Goal: Task Accomplishment & Management: Manage account settings

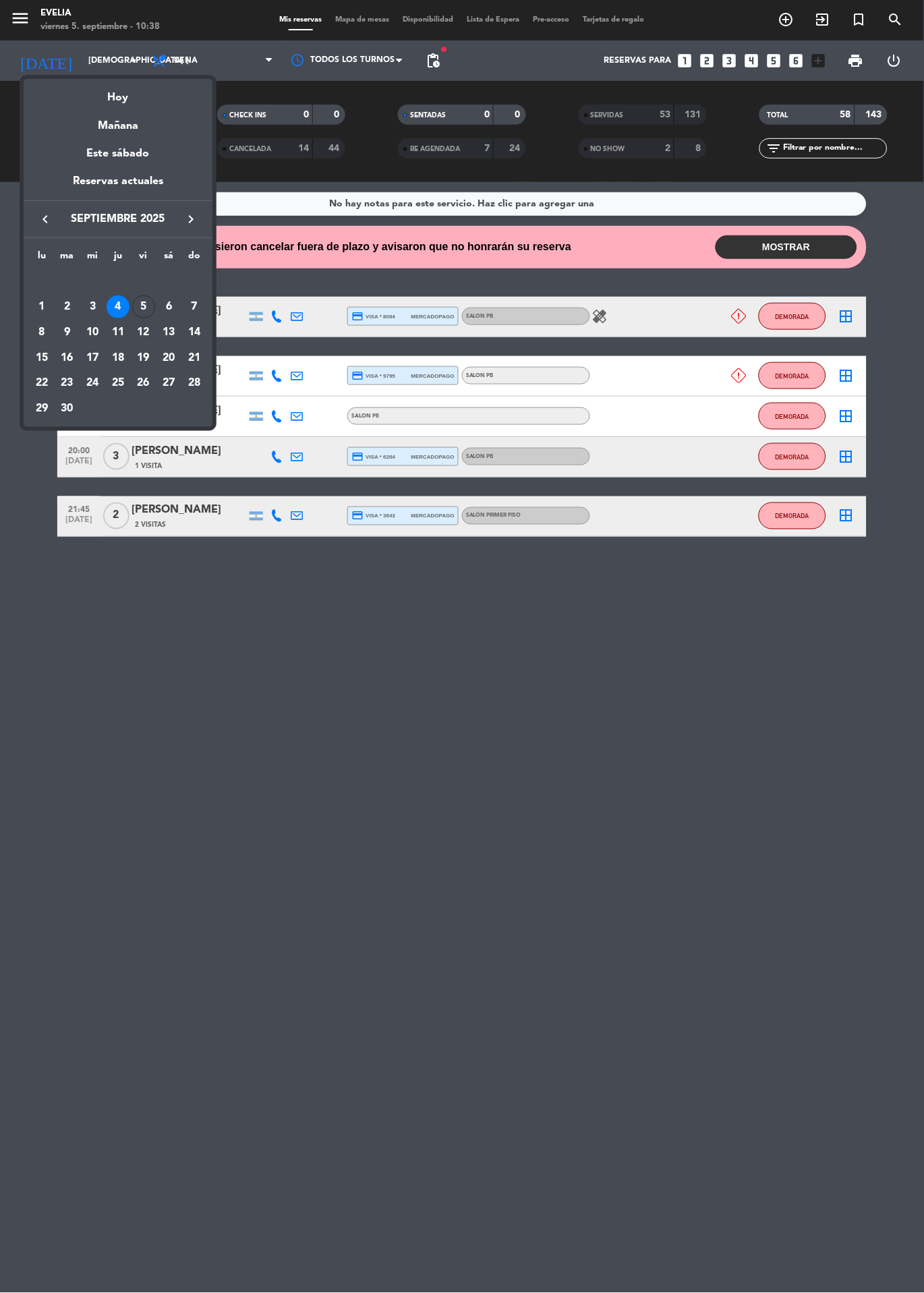
click at [123, 111] on div "Mañana" at bounding box center [118, 121] width 189 height 28
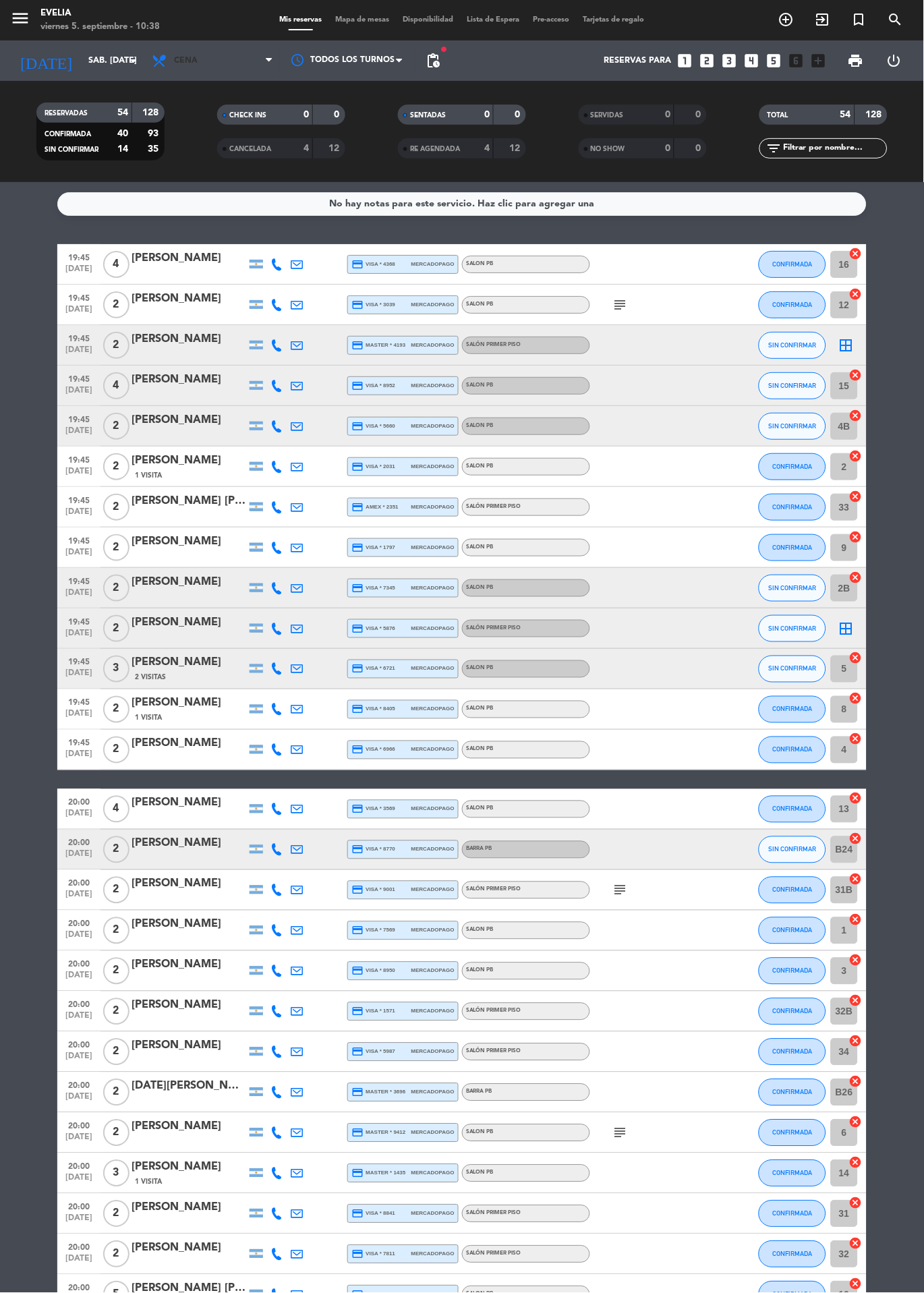
click at [185, 61] on span "Cena" at bounding box center [185, 61] width 23 height 9
click at [201, 118] on div "menu [PERSON_NAME] 5. septiembre - 10:38 Mis reservas Mapa de mesas Disponibili…" at bounding box center [462, 91] width 924 height 182
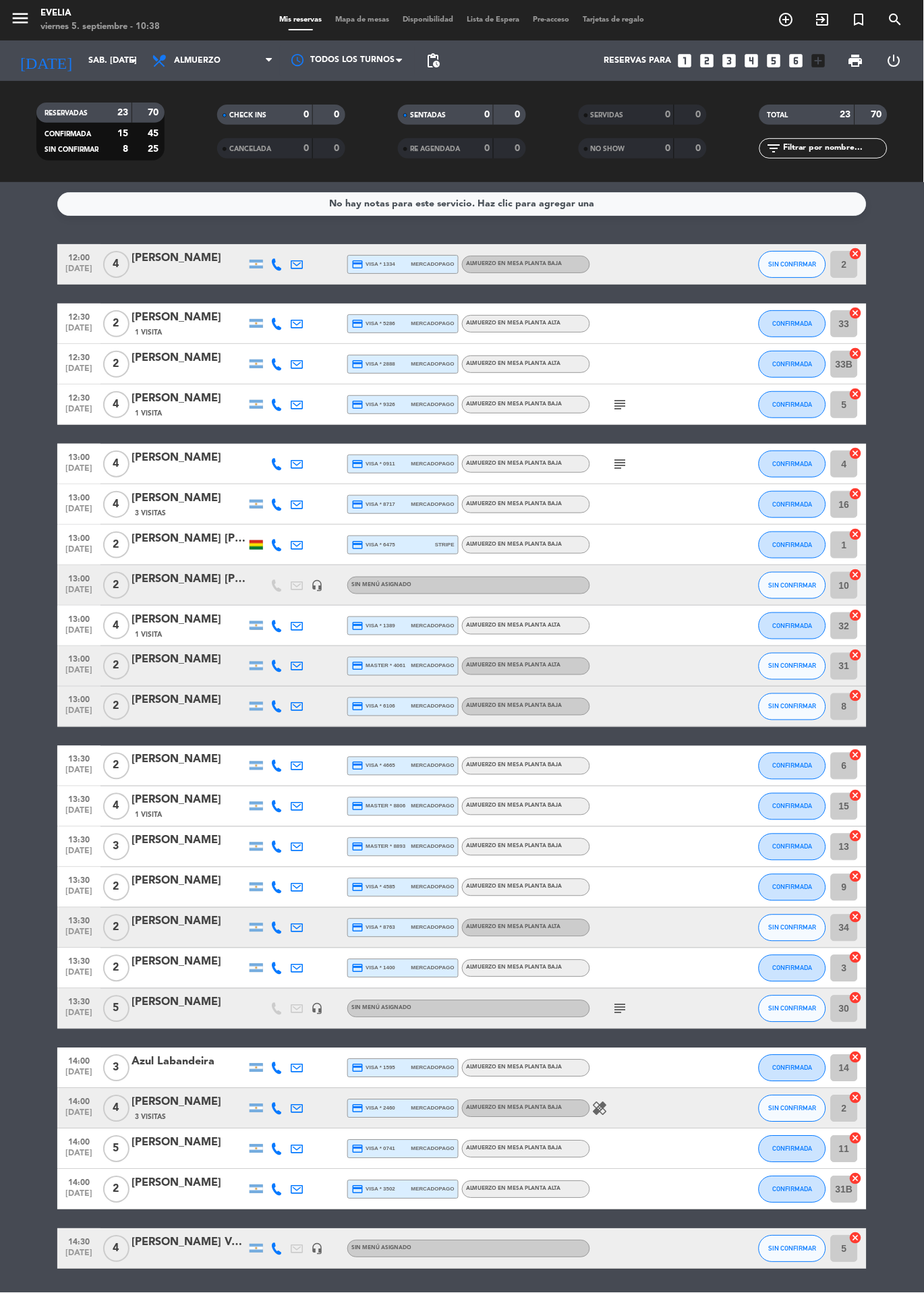
click at [83, 63] on input "sáb. [DATE]" at bounding box center [139, 60] width 114 height 23
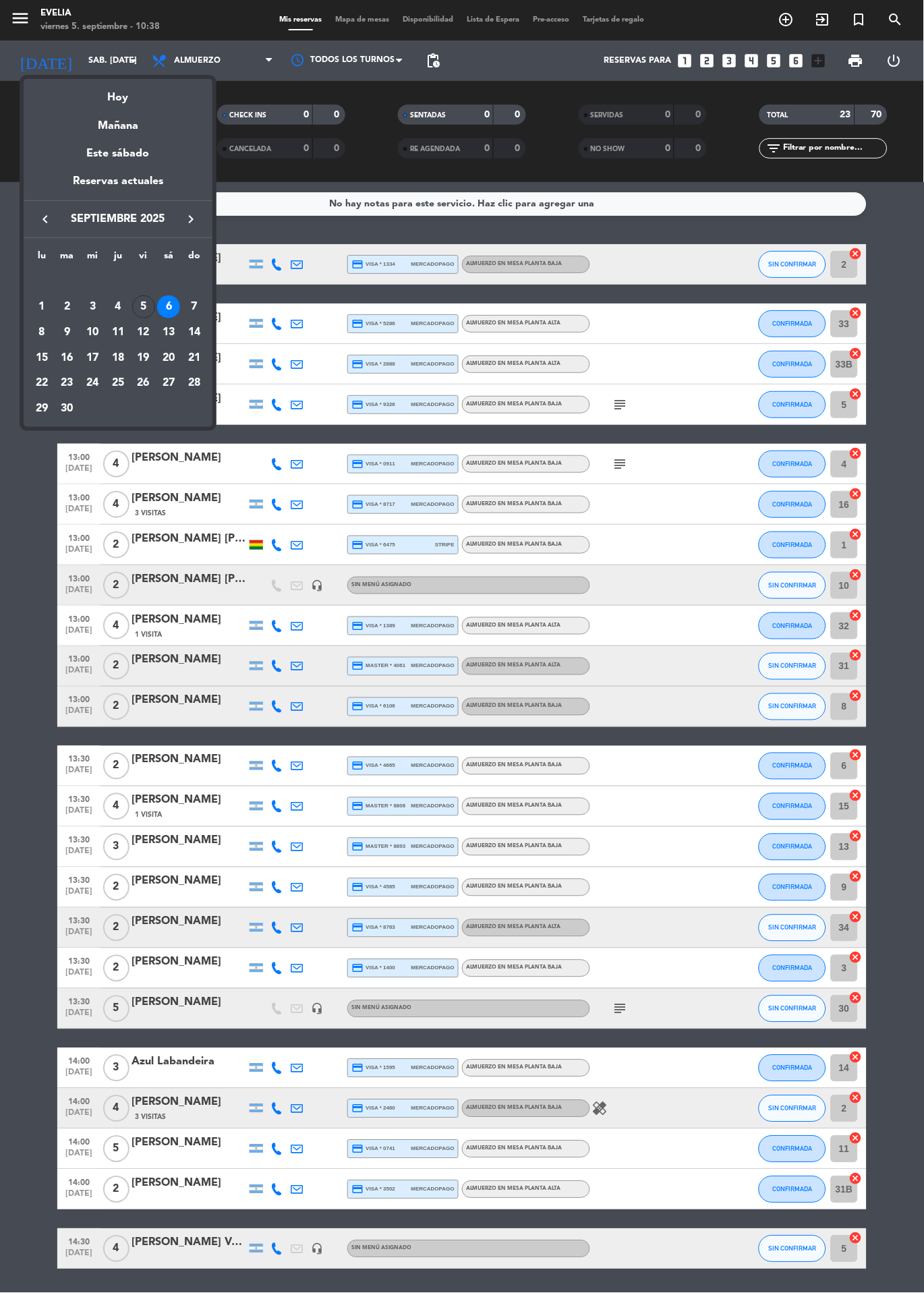
click at [143, 306] on div "5" at bounding box center [143, 306] width 23 height 23
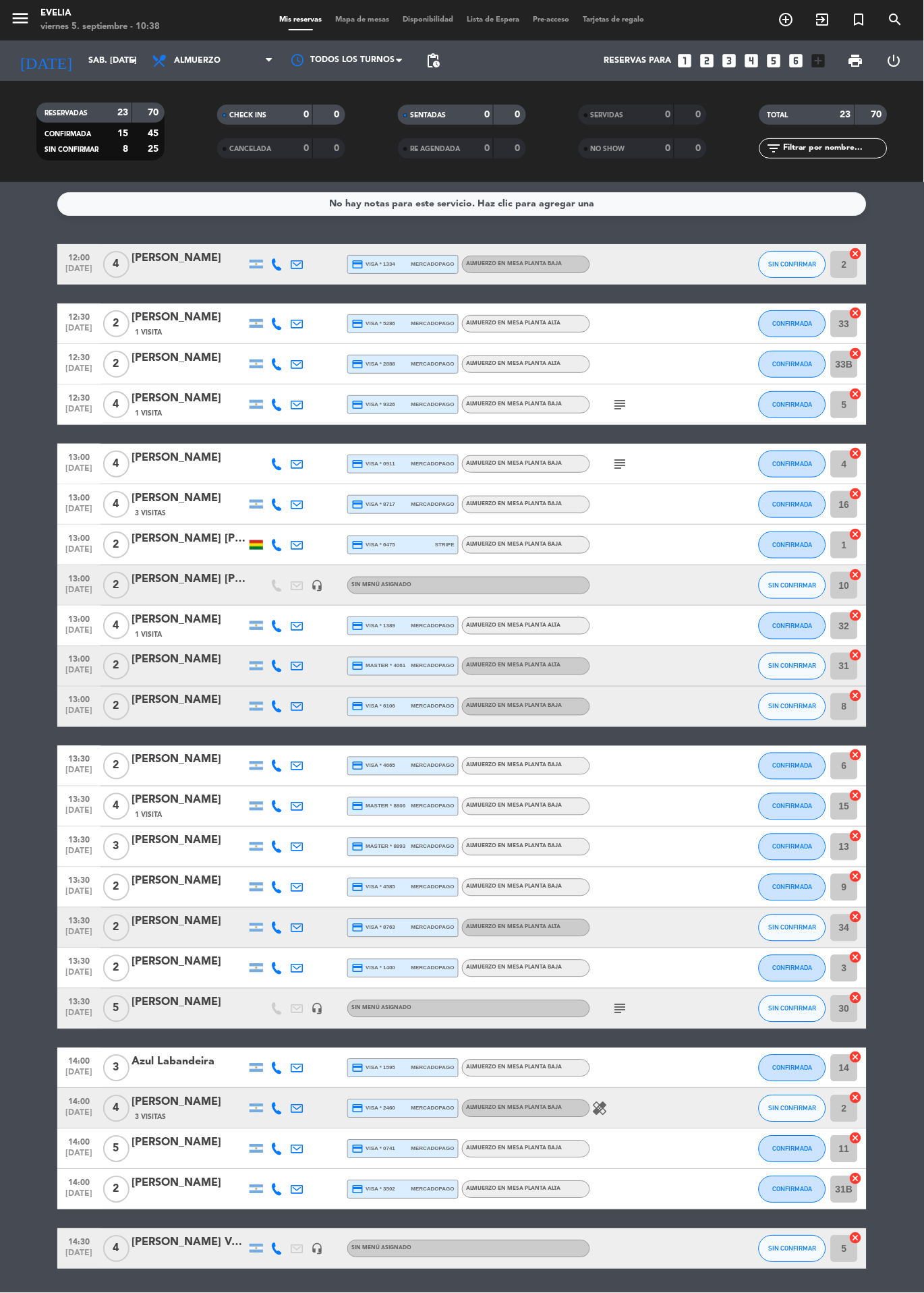
type input "vie. [DATE]"
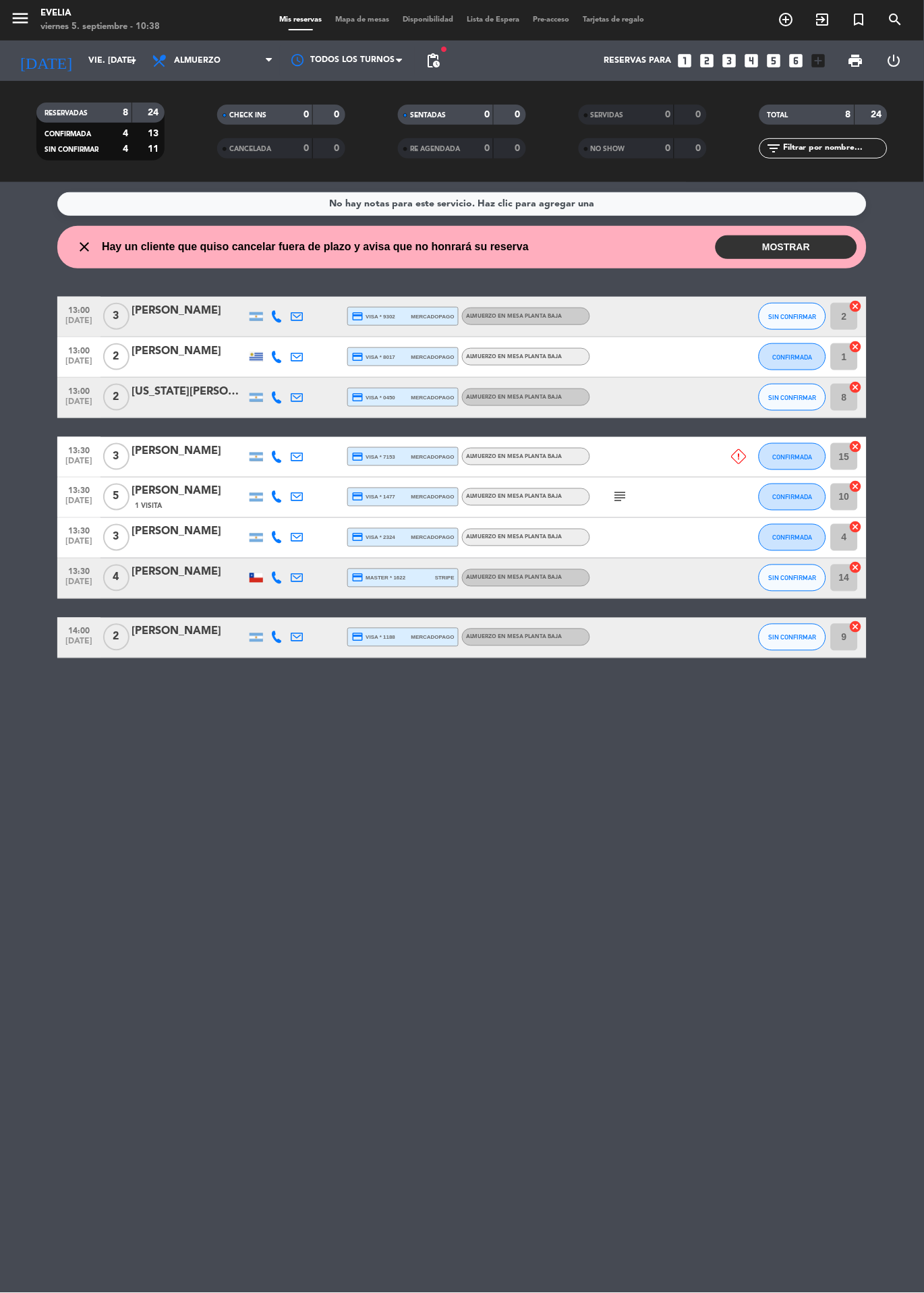
click at [613, 493] on icon "subject" at bounding box center [620, 497] width 16 height 16
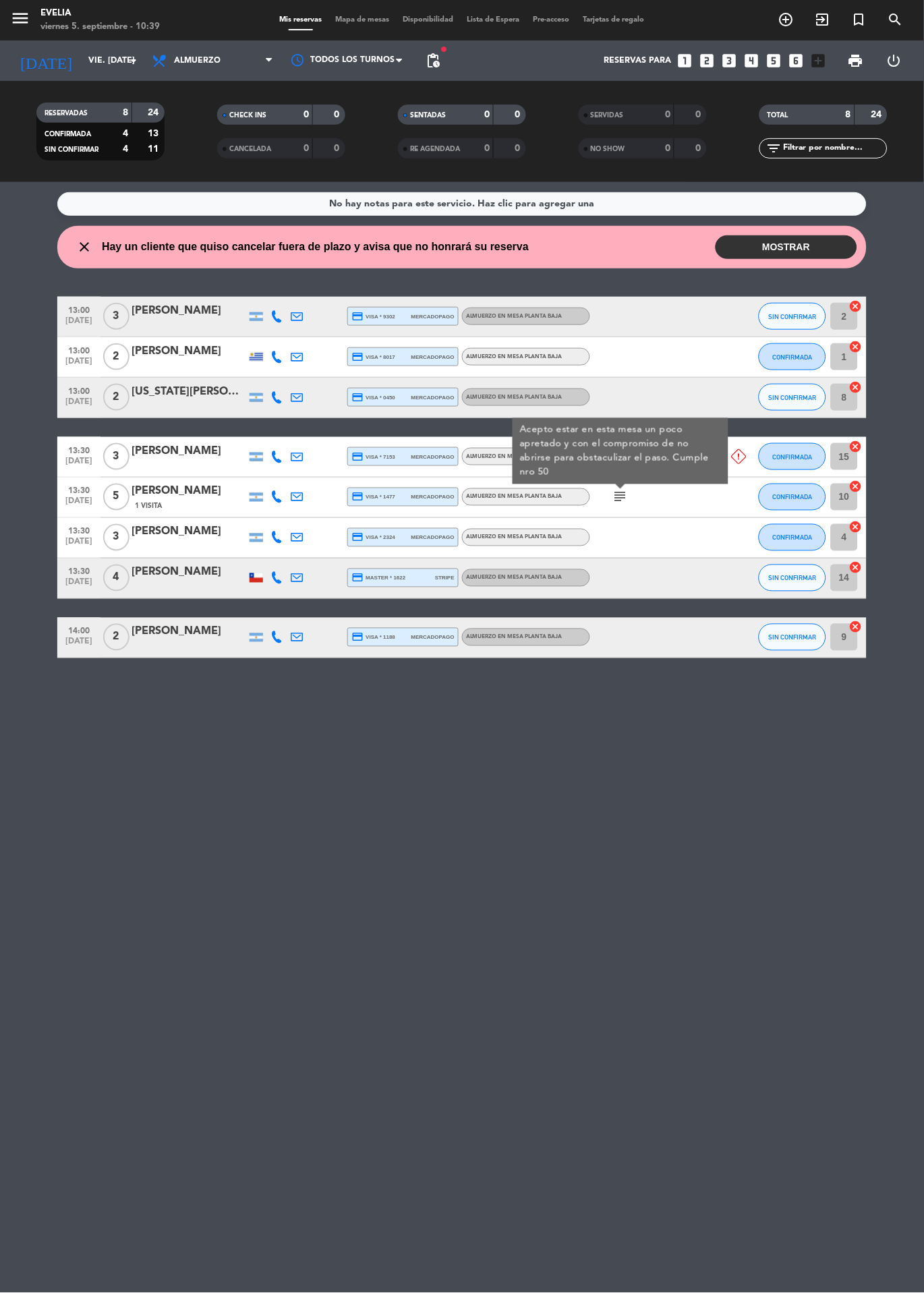
click at [366, 19] on span "Mapa de mesas" at bounding box center [363, 20] width 68 height 8
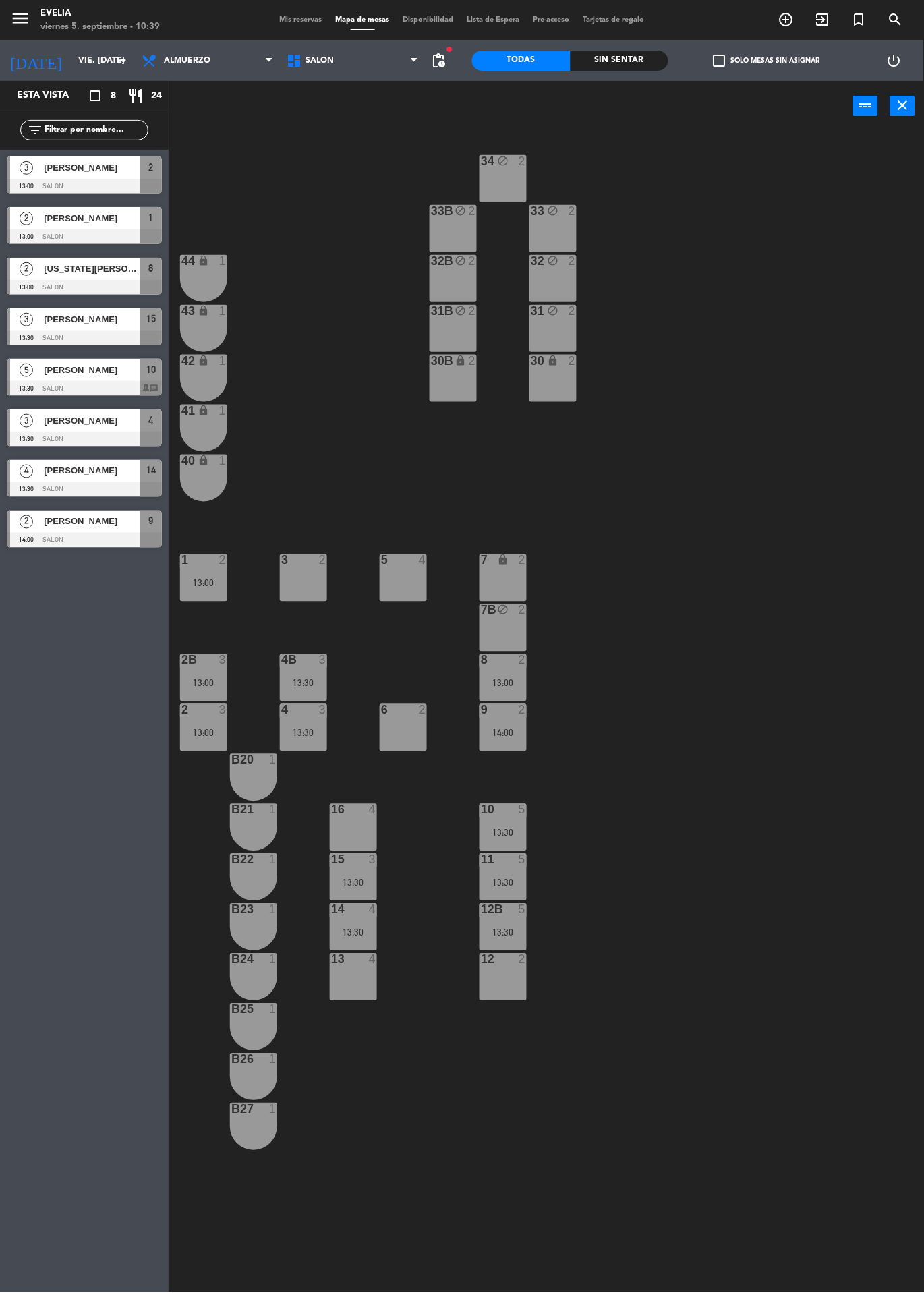
click at [72, 63] on input "vie. [DATE]" at bounding box center [128, 60] width 114 height 23
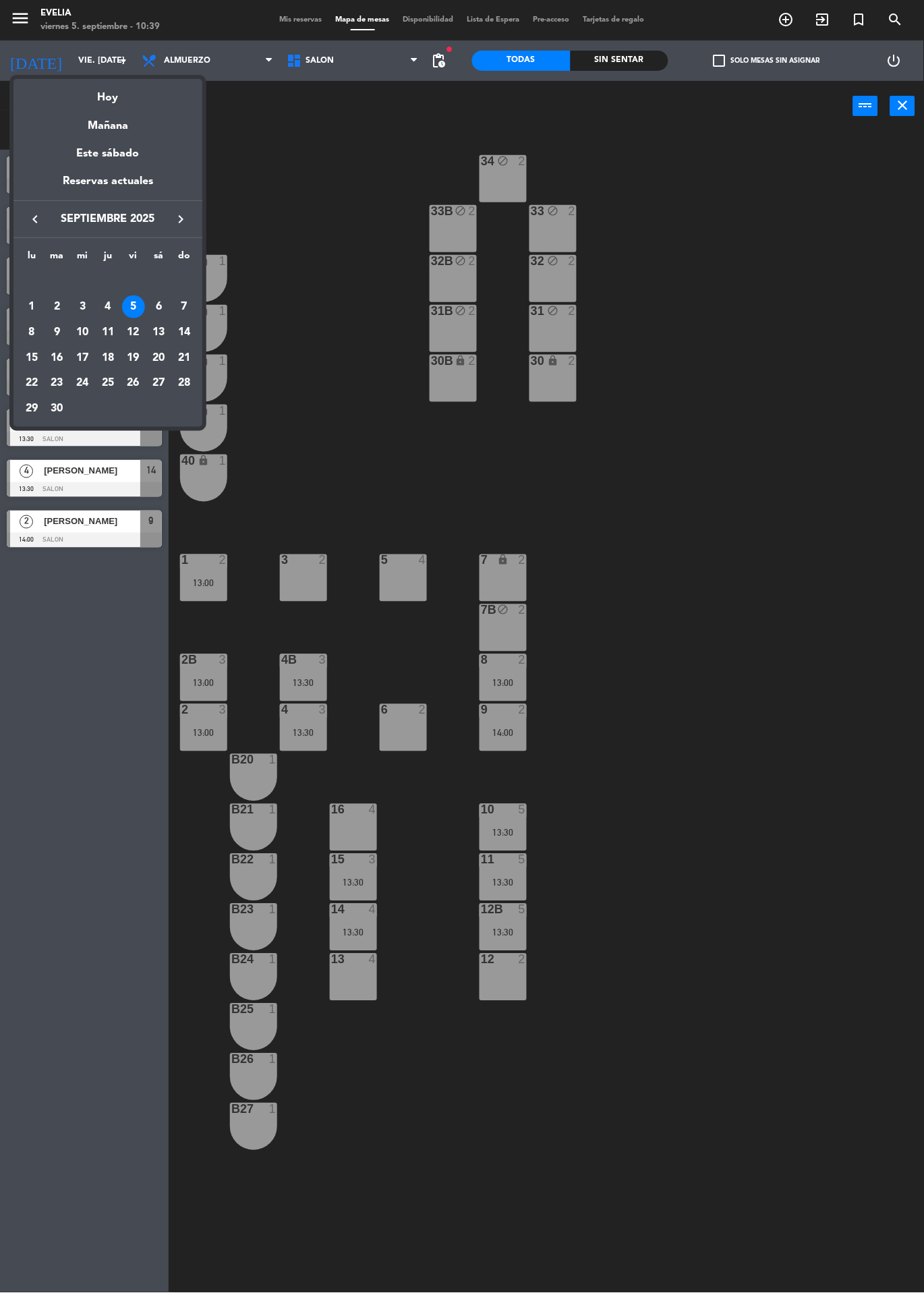
click at [83, 306] on div "3" at bounding box center [82, 306] width 23 height 23
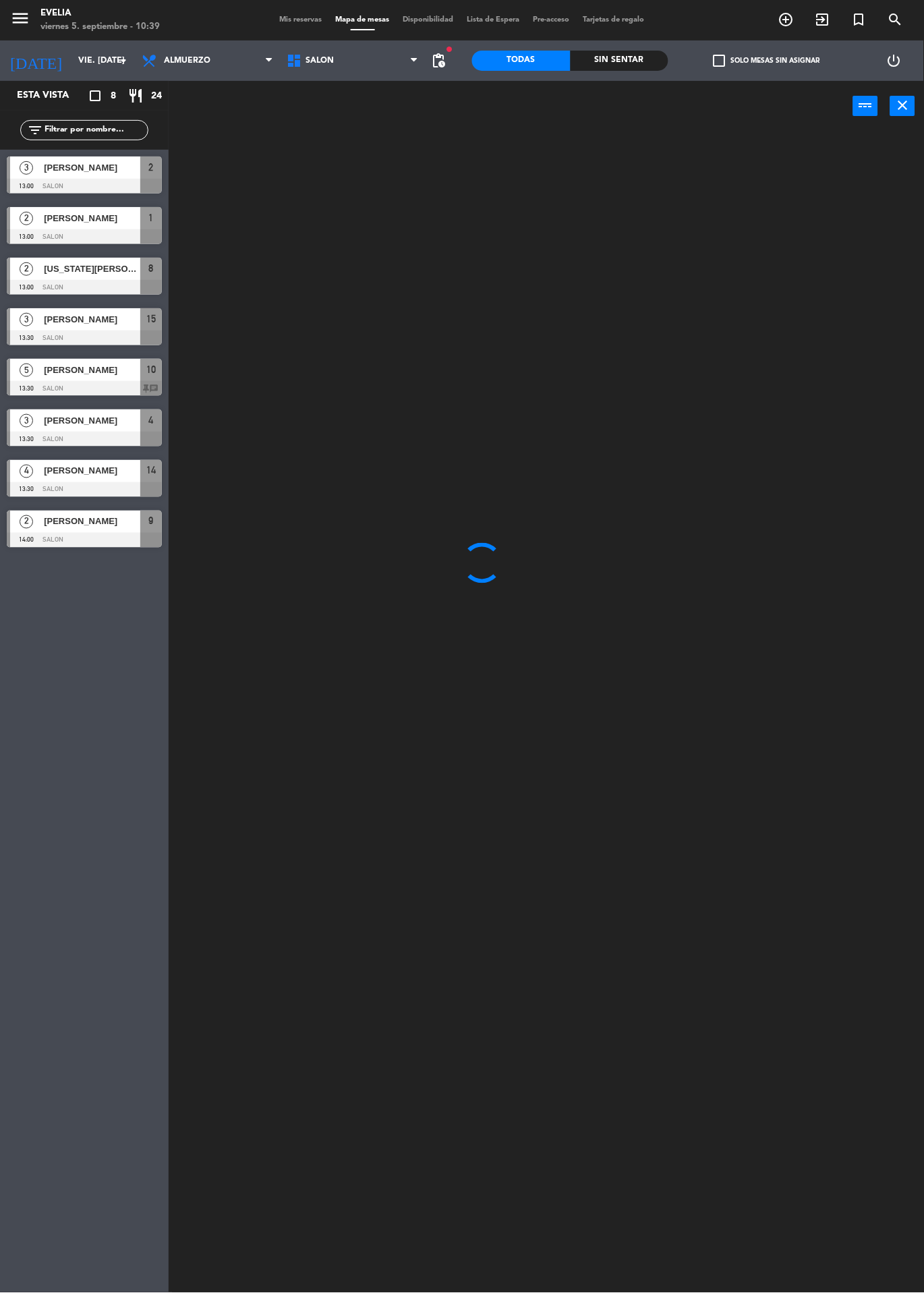
type input "mié. [DATE]"
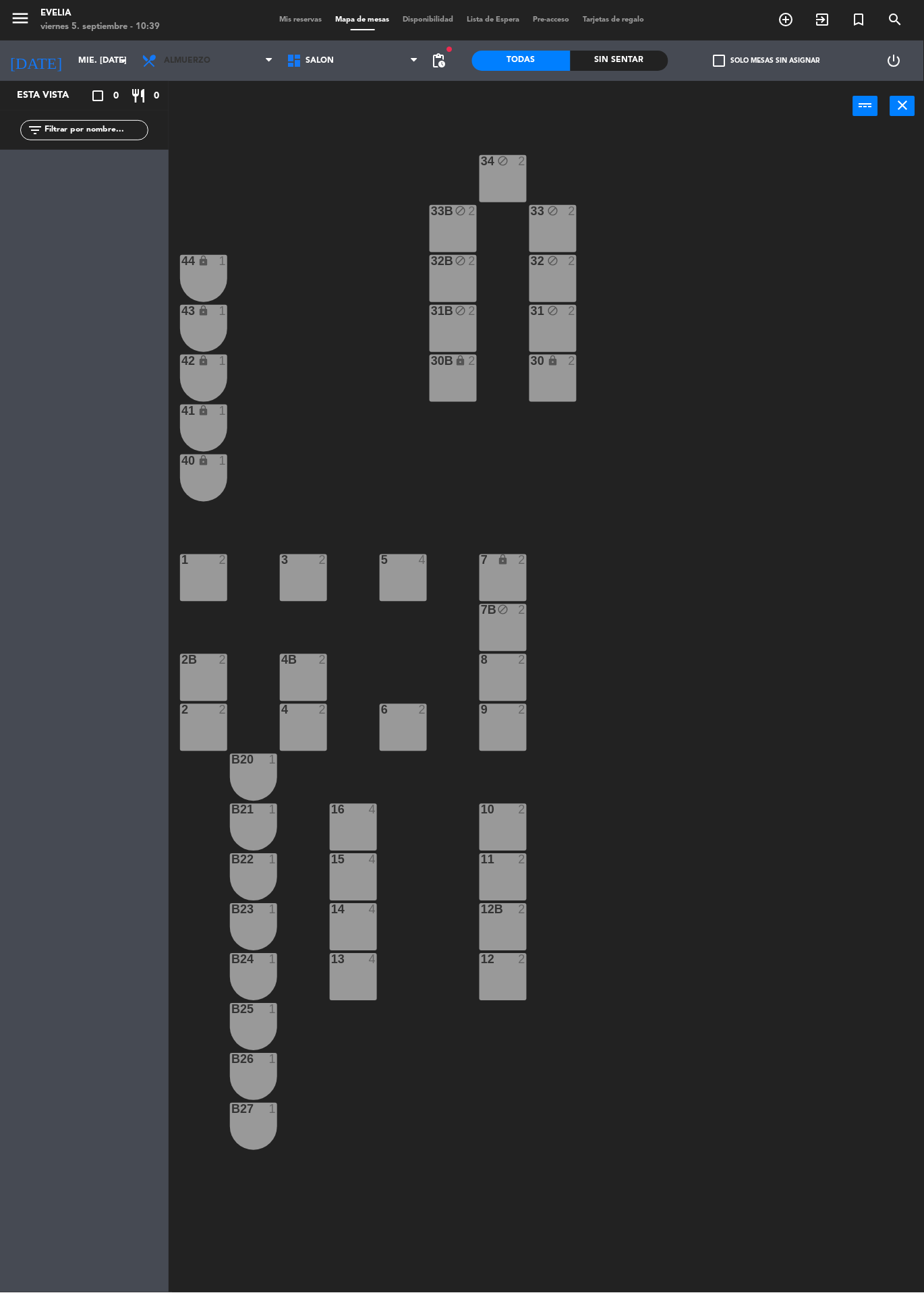
click at [272, 48] on span "Almuerzo" at bounding box center [207, 61] width 145 height 30
click at [273, 19] on span "Mis reservas" at bounding box center [301, 20] width 56 height 8
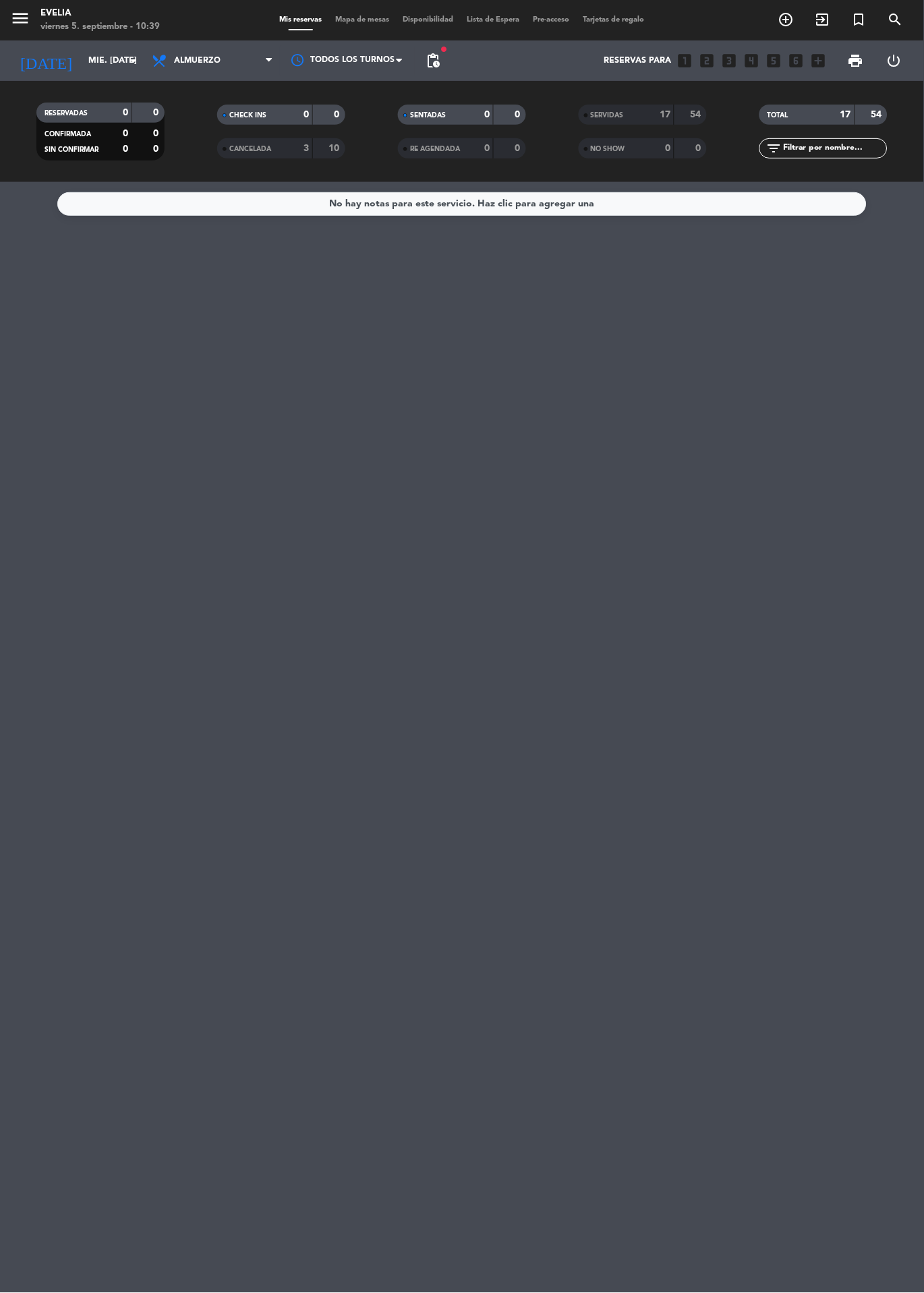
click at [621, 114] on span "SERVIDAS" at bounding box center [607, 115] width 33 height 7
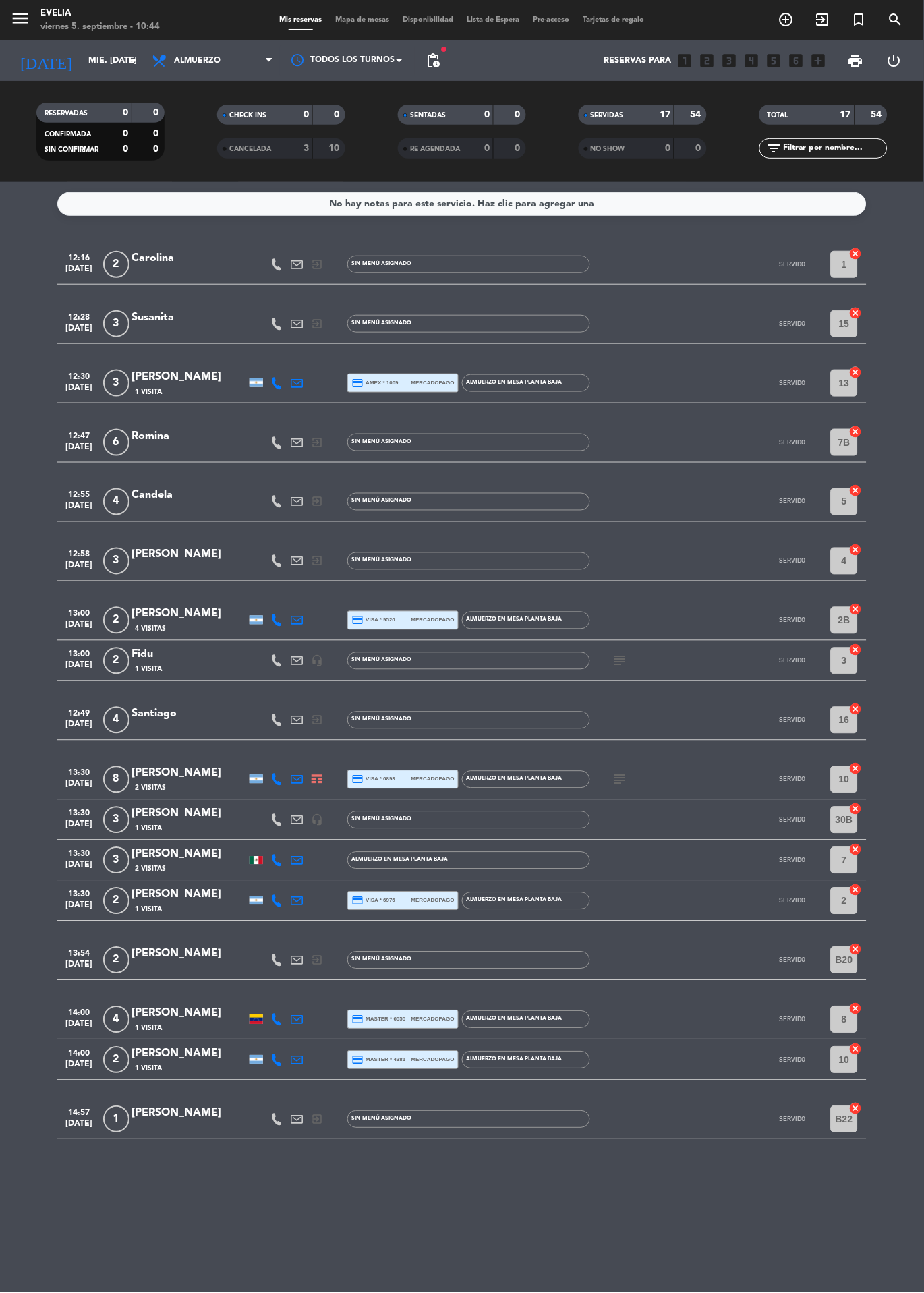
click at [83, 56] on input "mié. [DATE]" at bounding box center [139, 60] width 114 height 23
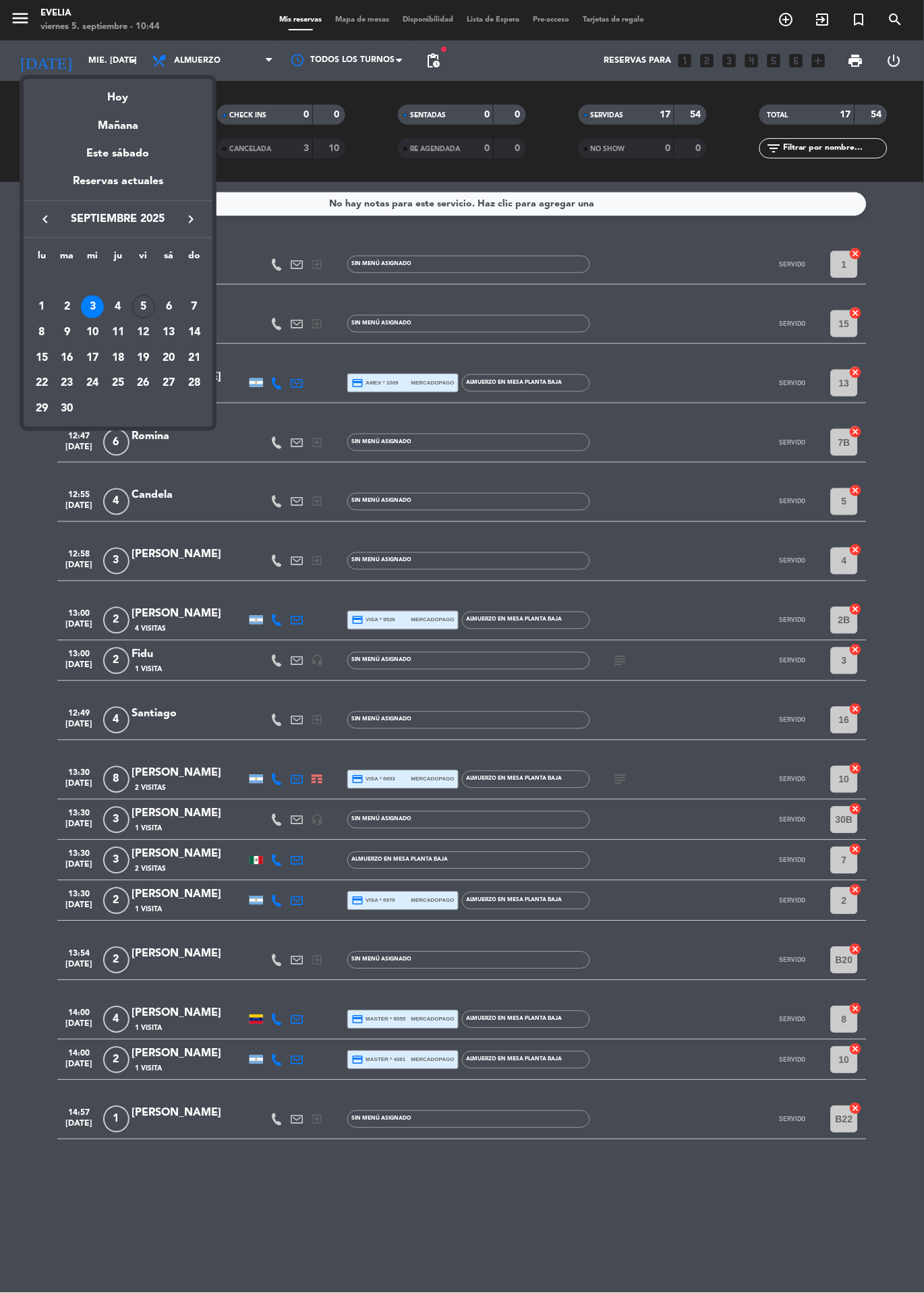
click at [143, 306] on div "5" at bounding box center [143, 306] width 23 height 23
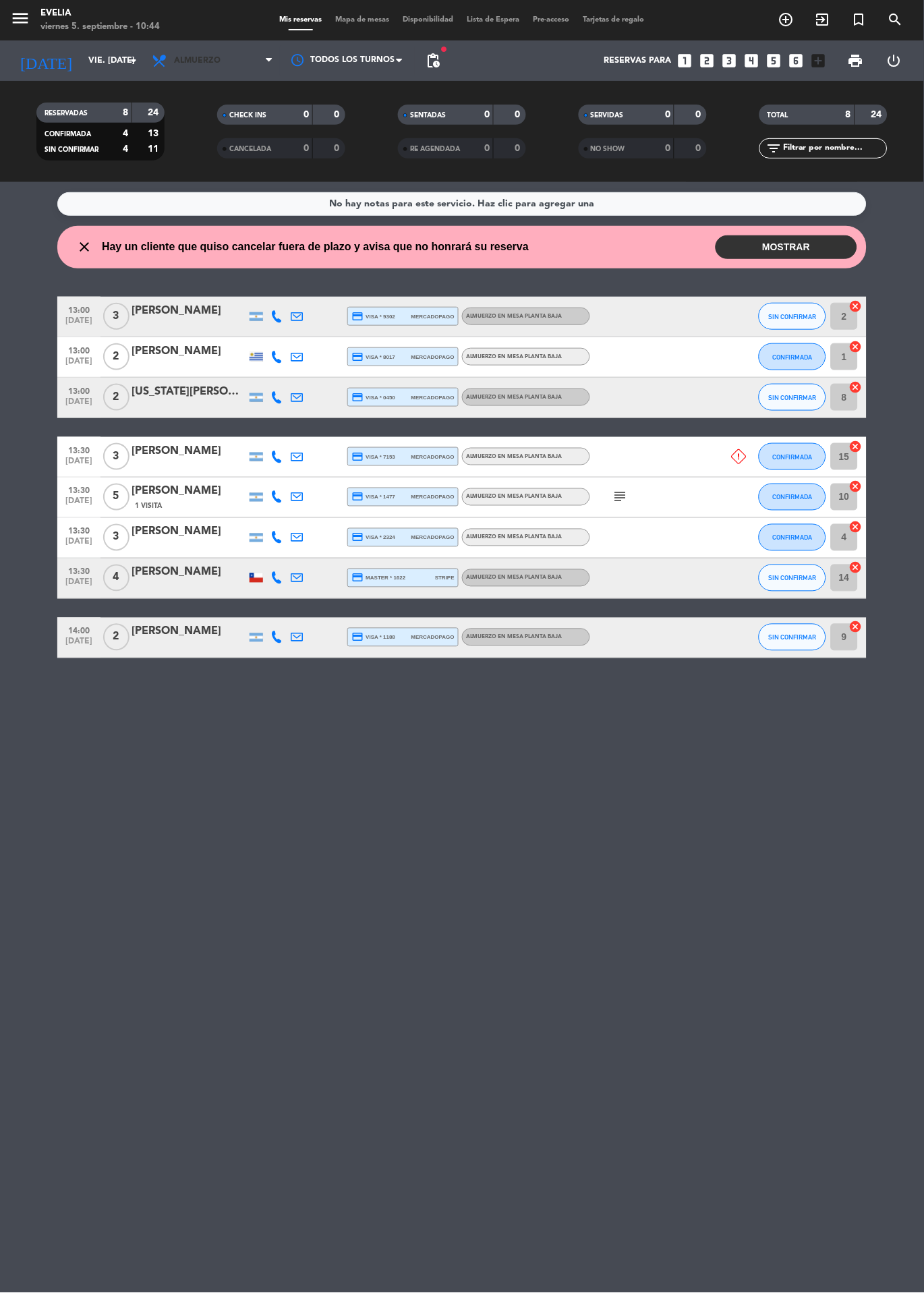
click at [209, 61] on span "Almuerzo" at bounding box center [197, 61] width 47 height 9
click at [230, 118] on div "menu [PERSON_NAME] 5. septiembre - 10:44 Mis reservas Mapa de mesas Disponibili…" at bounding box center [462, 91] width 924 height 182
click at [82, 68] on input "vie. [DATE]" at bounding box center [139, 60] width 114 height 23
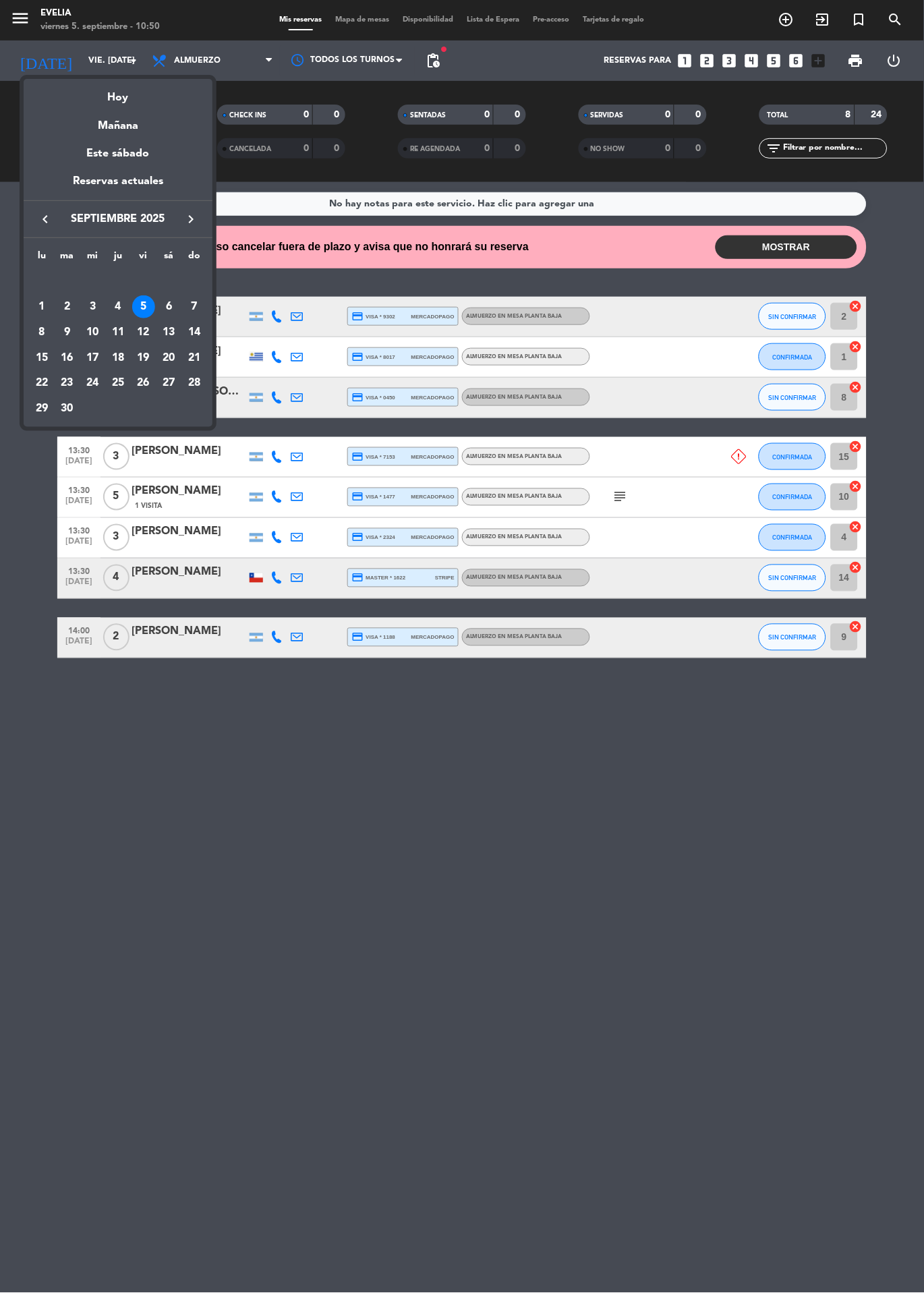
click at [118, 306] on div "4" at bounding box center [118, 306] width 23 height 23
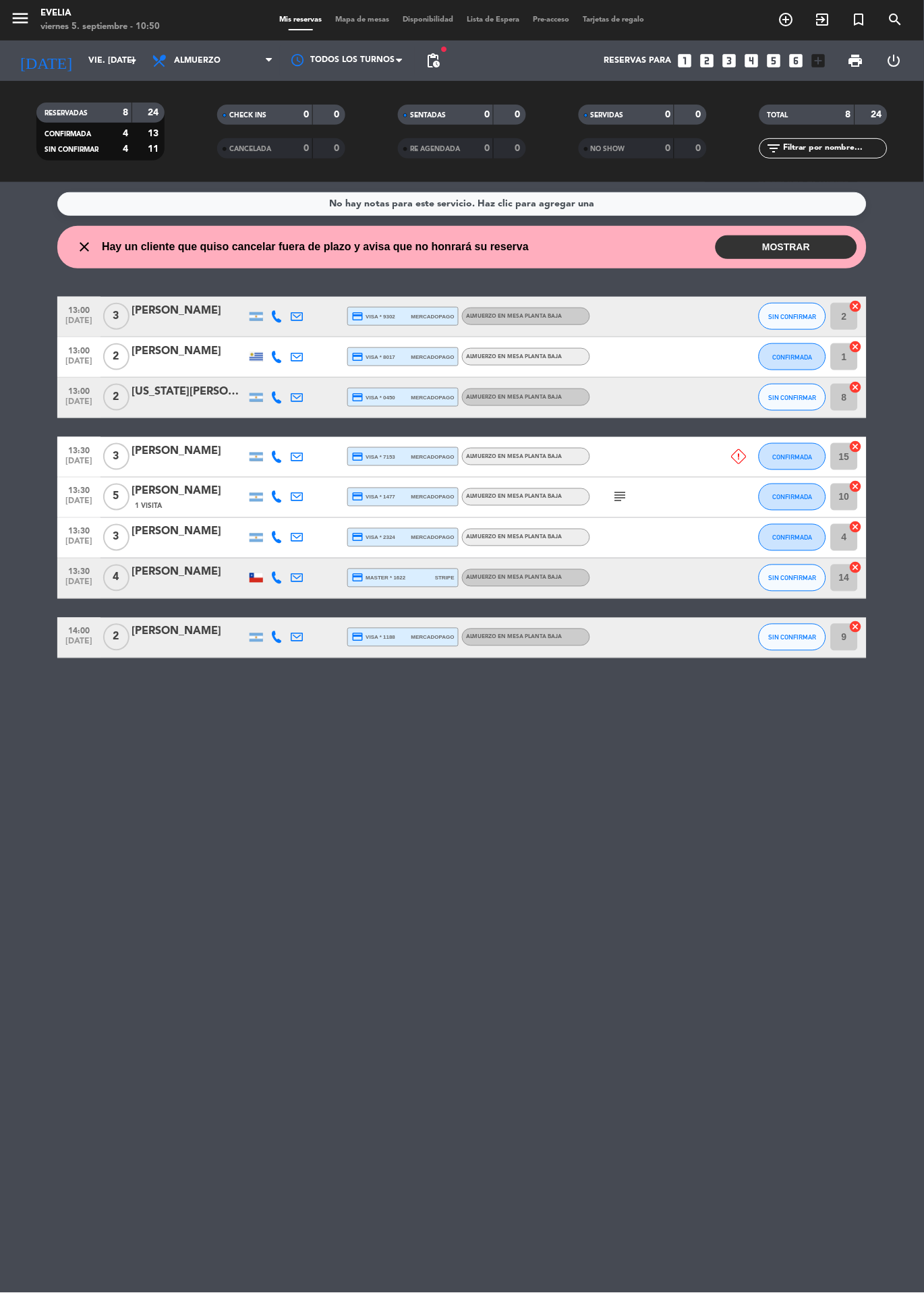
type input "[DEMOGRAPHIC_DATA] [DATE]"
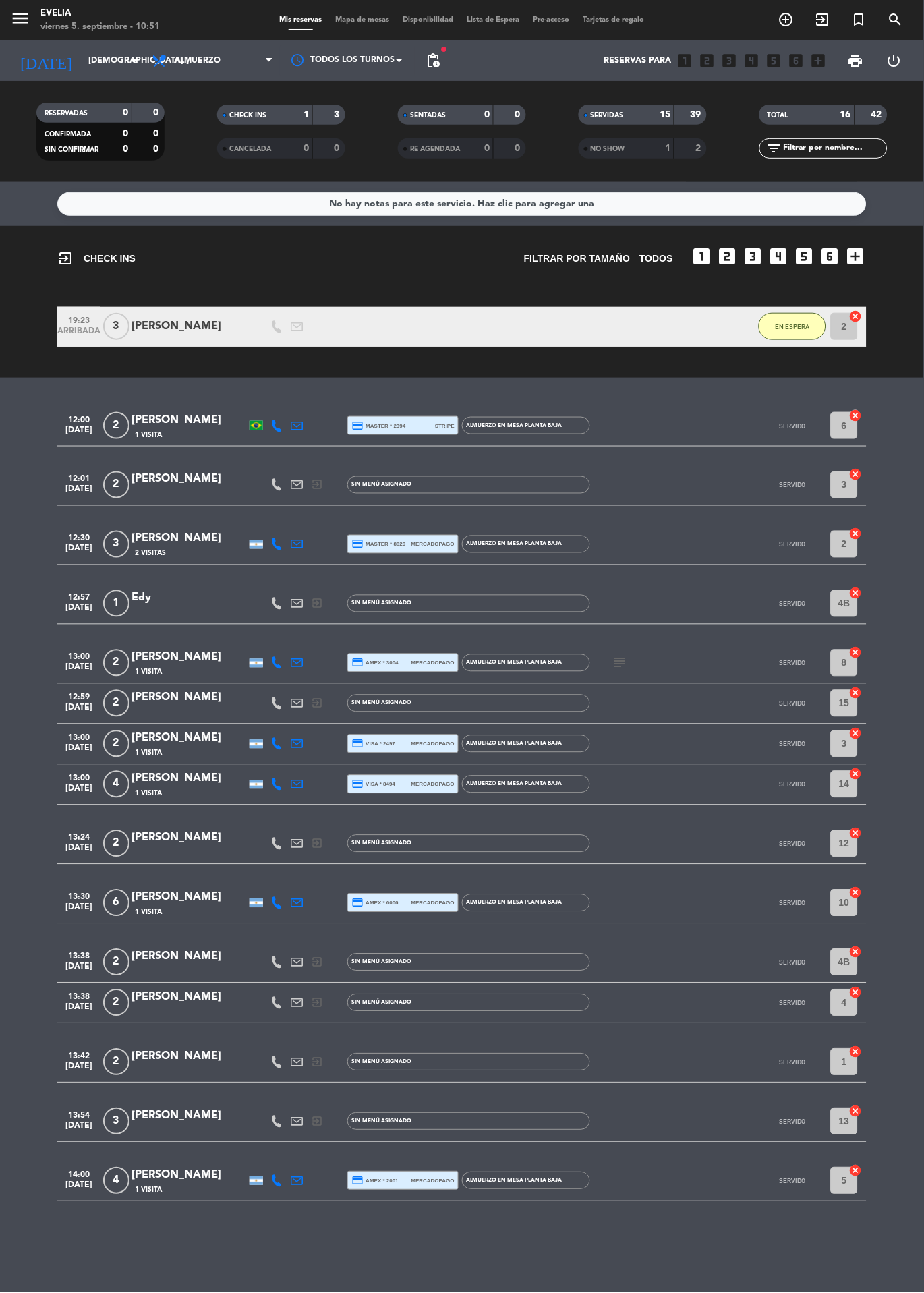
click at [371, 18] on span "Mapa de mesas" at bounding box center [363, 20] width 68 height 8
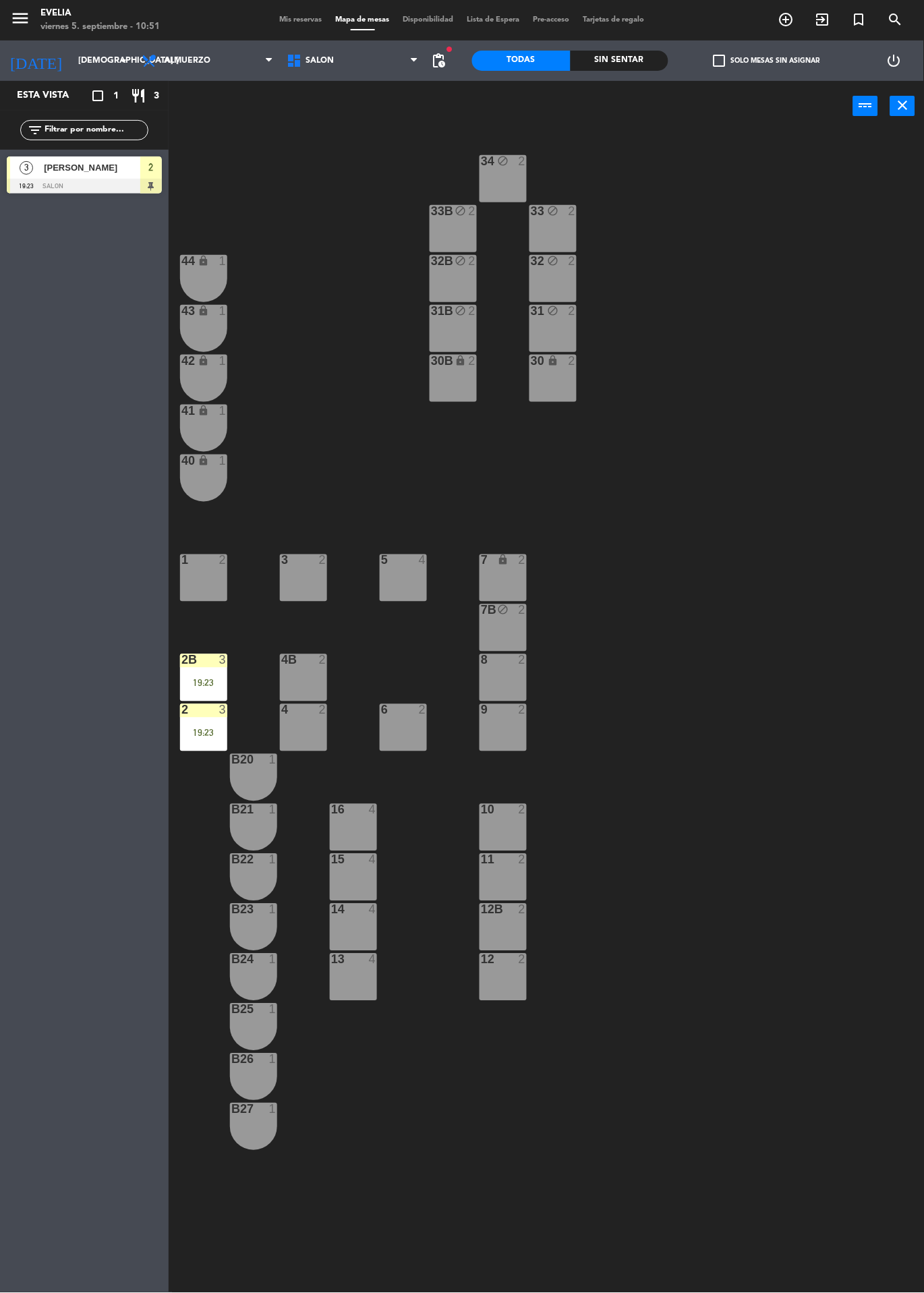
click at [209, 679] on div "19:23" at bounding box center [203, 683] width 47 height 9
click at [820, 539] on div "34 block 2 33B block 2 33 block 2 44 lock 1 32B block 2 32 block 2 43 lock 1 31…" at bounding box center [551, 712] width 746 height 1161
click at [191, 745] on div "2 3 19:23" at bounding box center [203, 727] width 47 height 47
click at [910, 1181] on div "34 block 2 33B block 2 33 block 2 44 lock 1 32B block 2 32 block 2 43 lock 1 31…" at bounding box center [551, 712] width 746 height 1161
click at [214, 733] on div "19:23" at bounding box center [203, 733] width 47 height 9
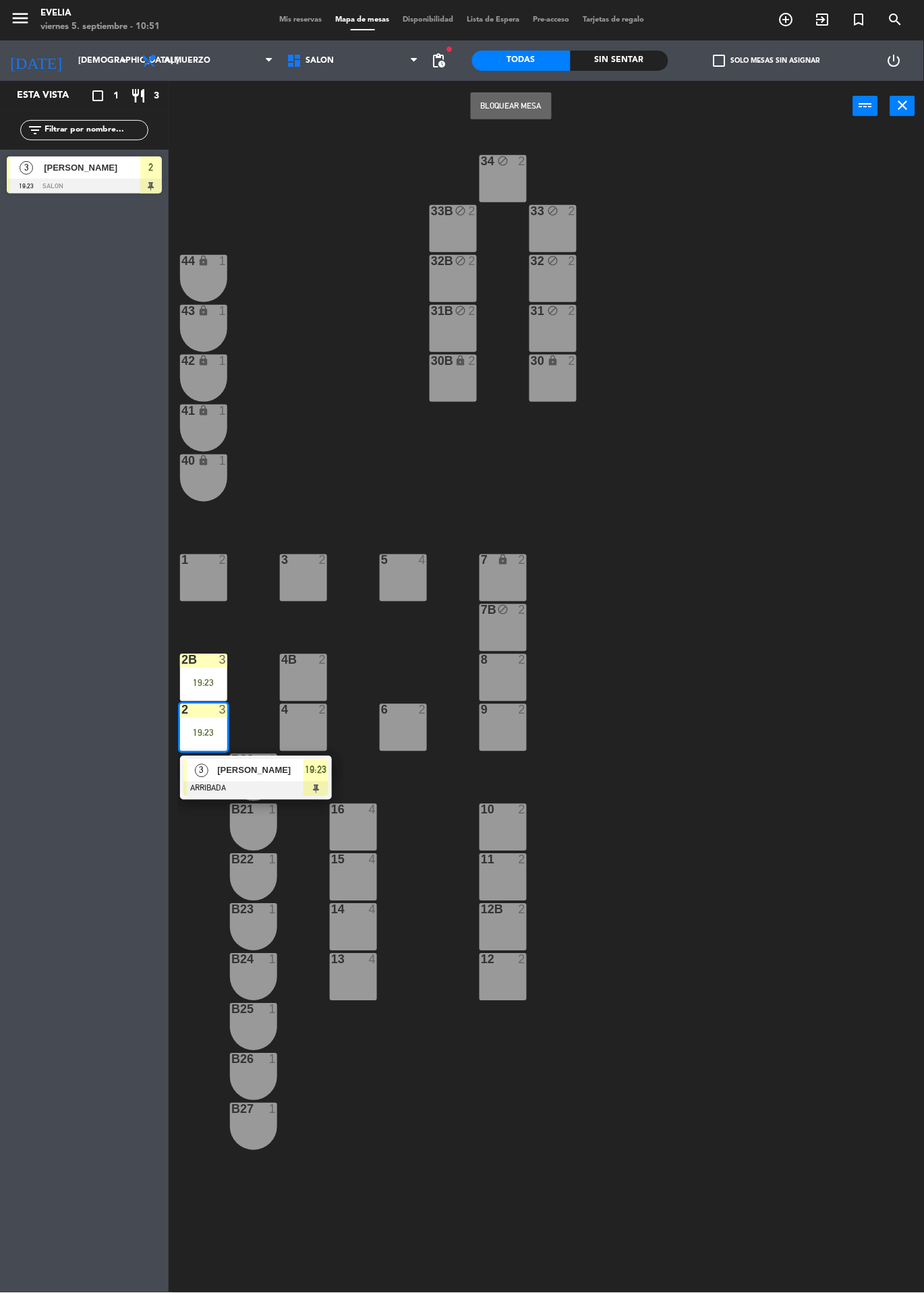
click at [800, 635] on div "34 block 2 33B block 2 33 block 2 44 lock 1 32B block 2 32 block 2 43 lock 1 31…" at bounding box center [551, 712] width 746 height 1161
click at [74, 170] on span "[PERSON_NAME]" at bounding box center [92, 167] width 97 height 14
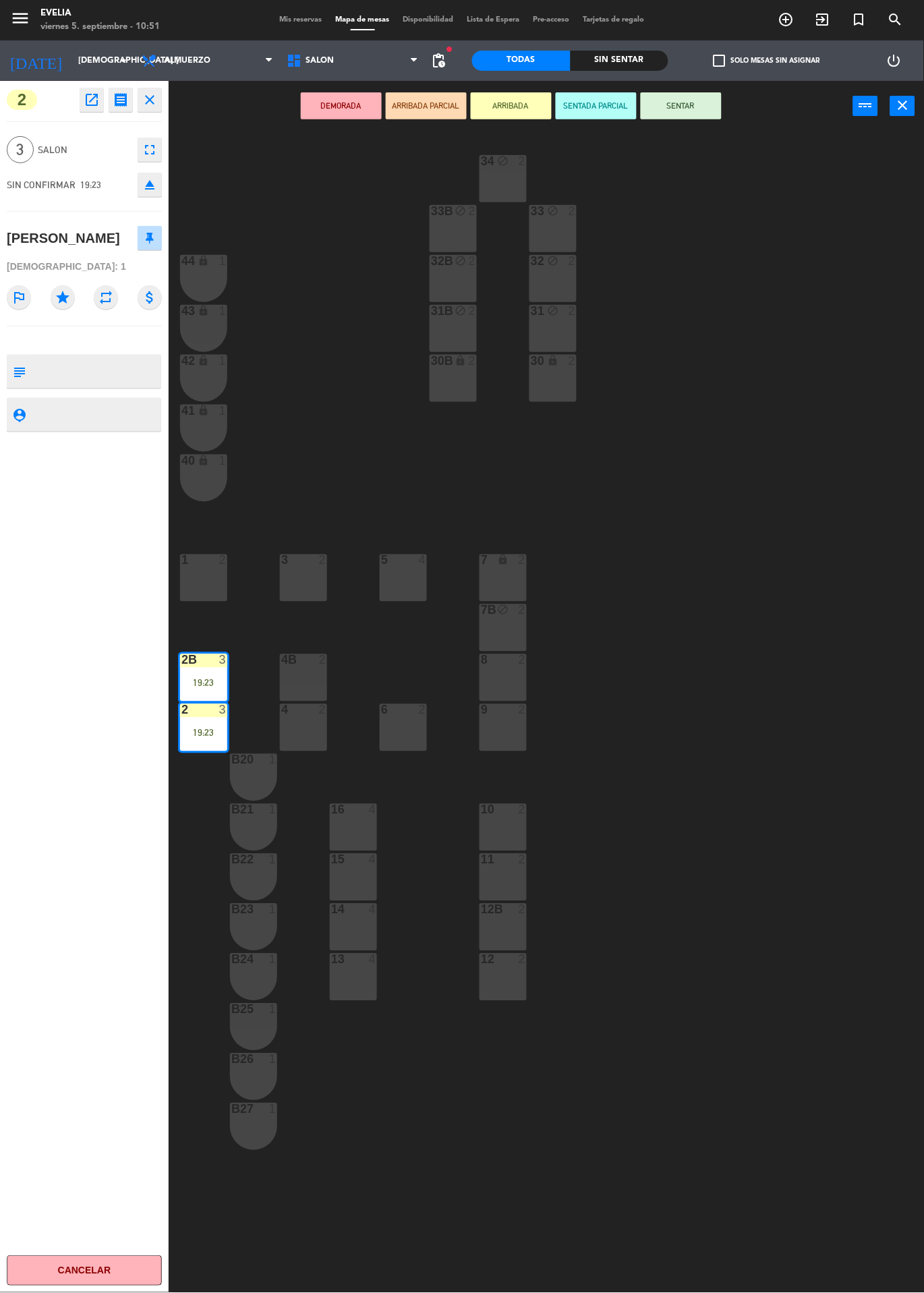
click at [788, 434] on div "34 block 2 33B block 2 33 block 2 44 lock 1 32B block 2 32 block 2 43 lock 1 31…" at bounding box center [551, 712] width 746 height 1161
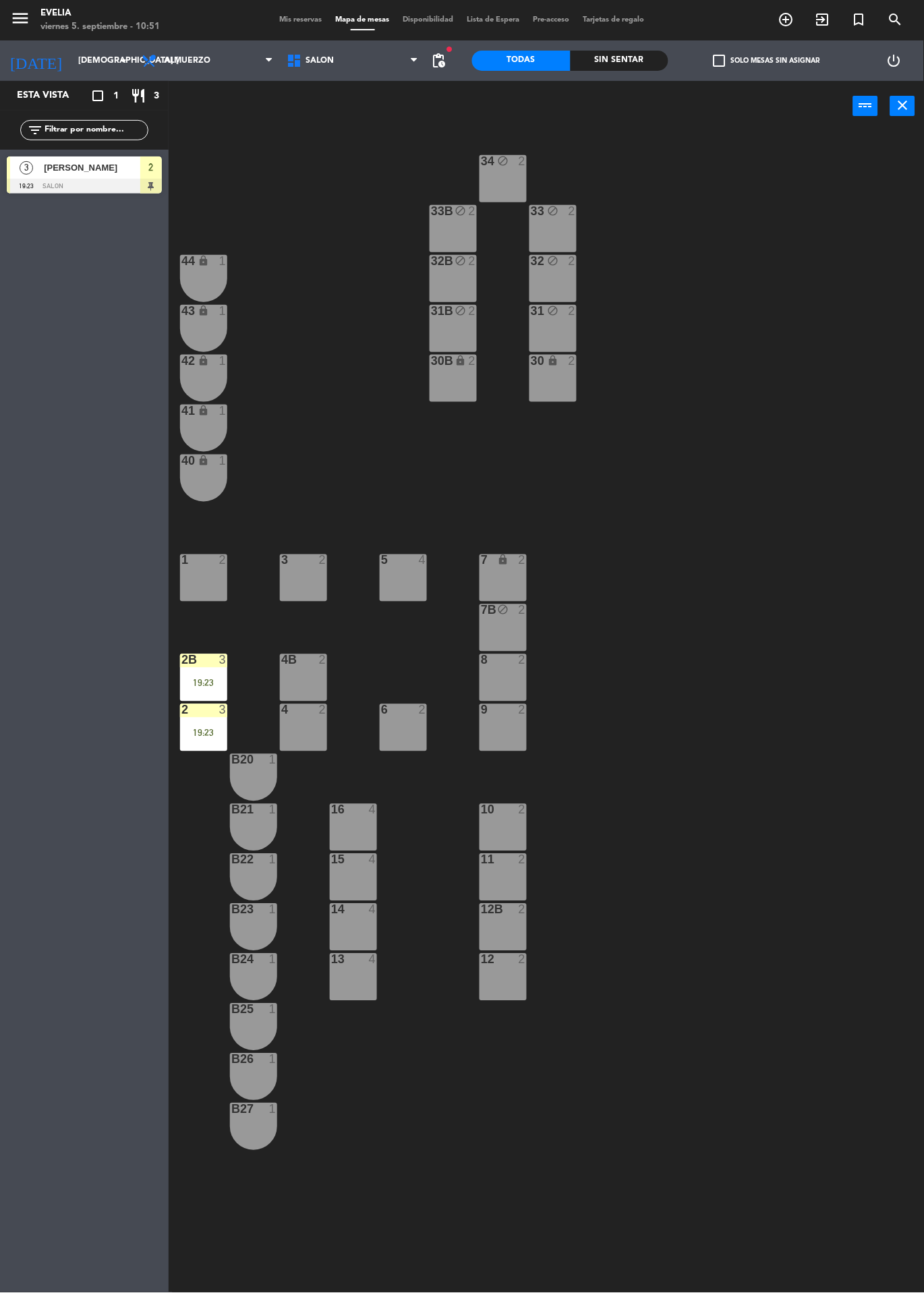
click at [218, 671] on div "2B 3 19:23" at bounding box center [203, 677] width 47 height 47
click at [294, 720] on span "[PERSON_NAME]" at bounding box center [260, 720] width 86 height 14
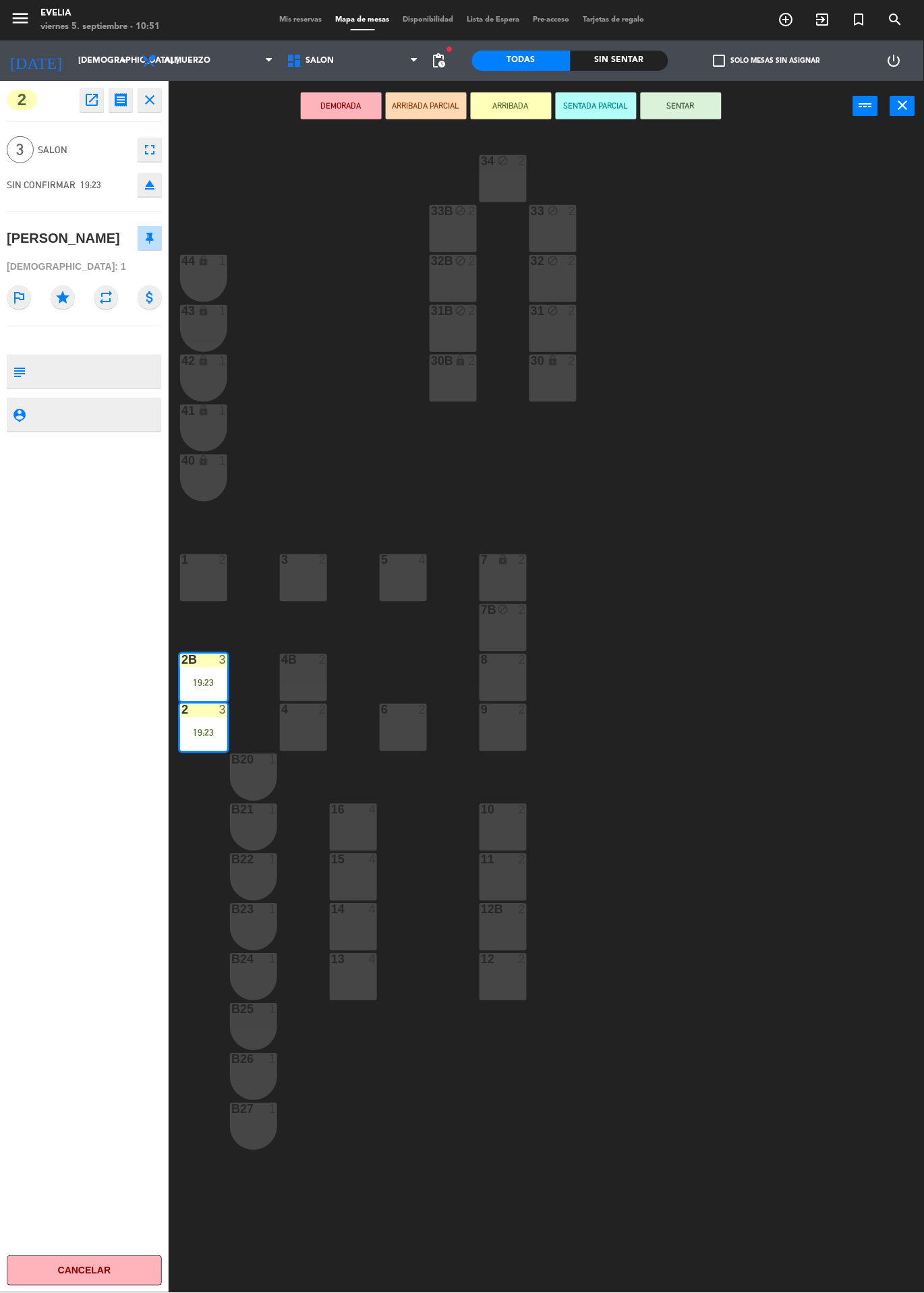
click at [739, 311] on div "34 block 2 33B block 2 33 block 2 44 lock 1 32B block 2 32 block 2 43 lock 1 31…" at bounding box center [551, 712] width 746 height 1161
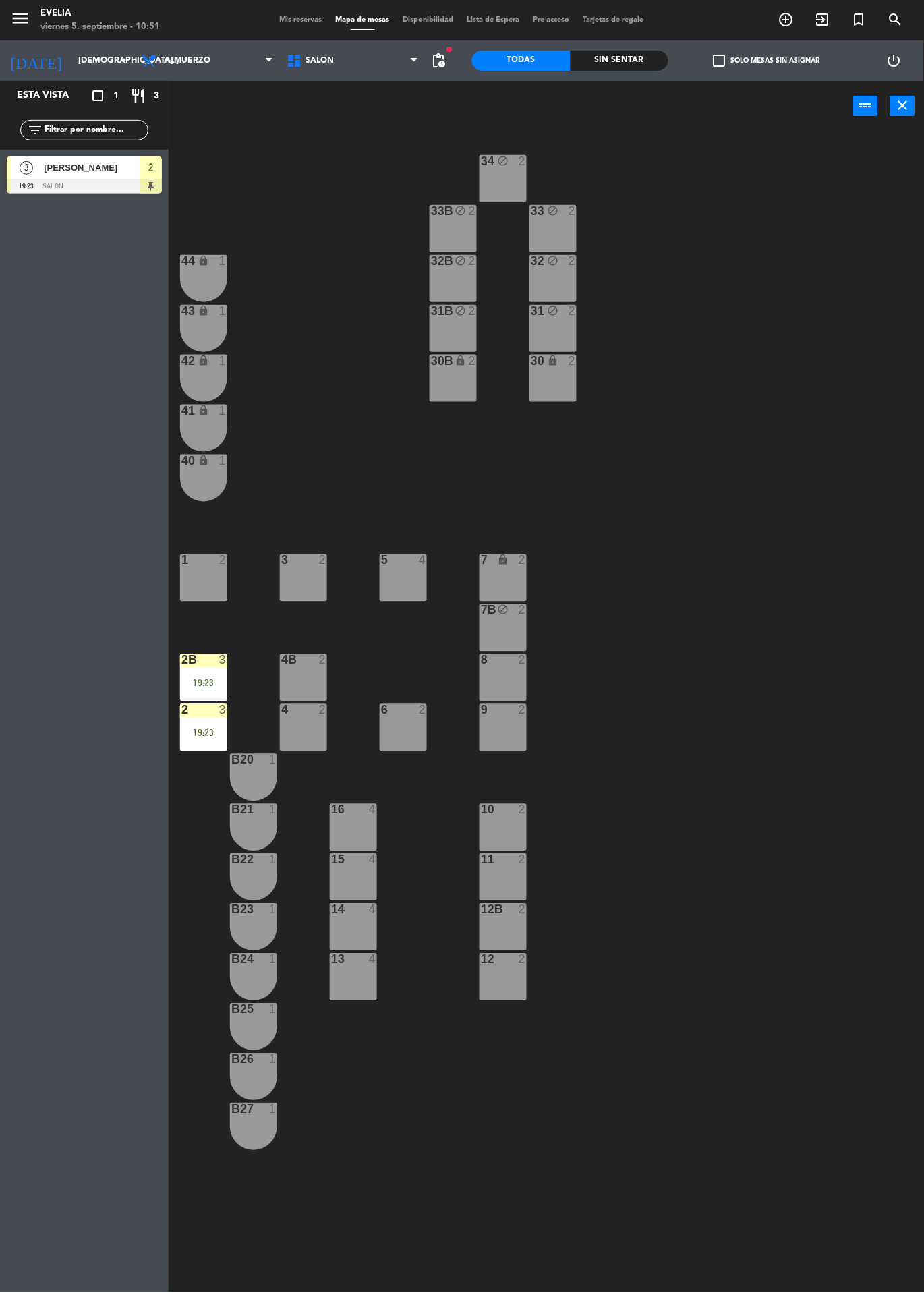
click at [206, 667] on div "2B 3" at bounding box center [203, 660] width 47 height 13
click at [272, 715] on span "[PERSON_NAME]" at bounding box center [260, 720] width 86 height 14
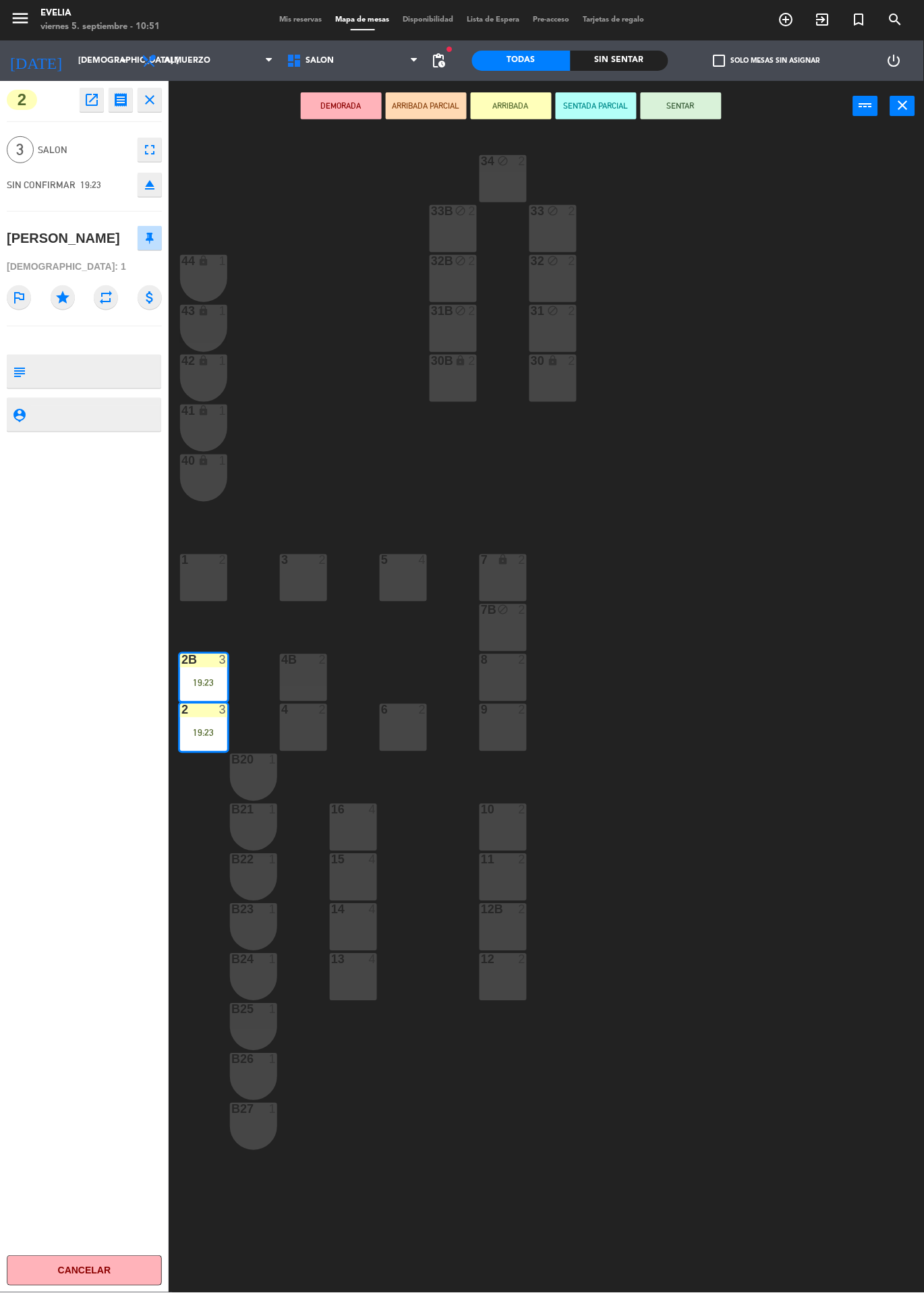
click at [149, 144] on icon "fullscreen" at bounding box center [149, 149] width 16 height 16
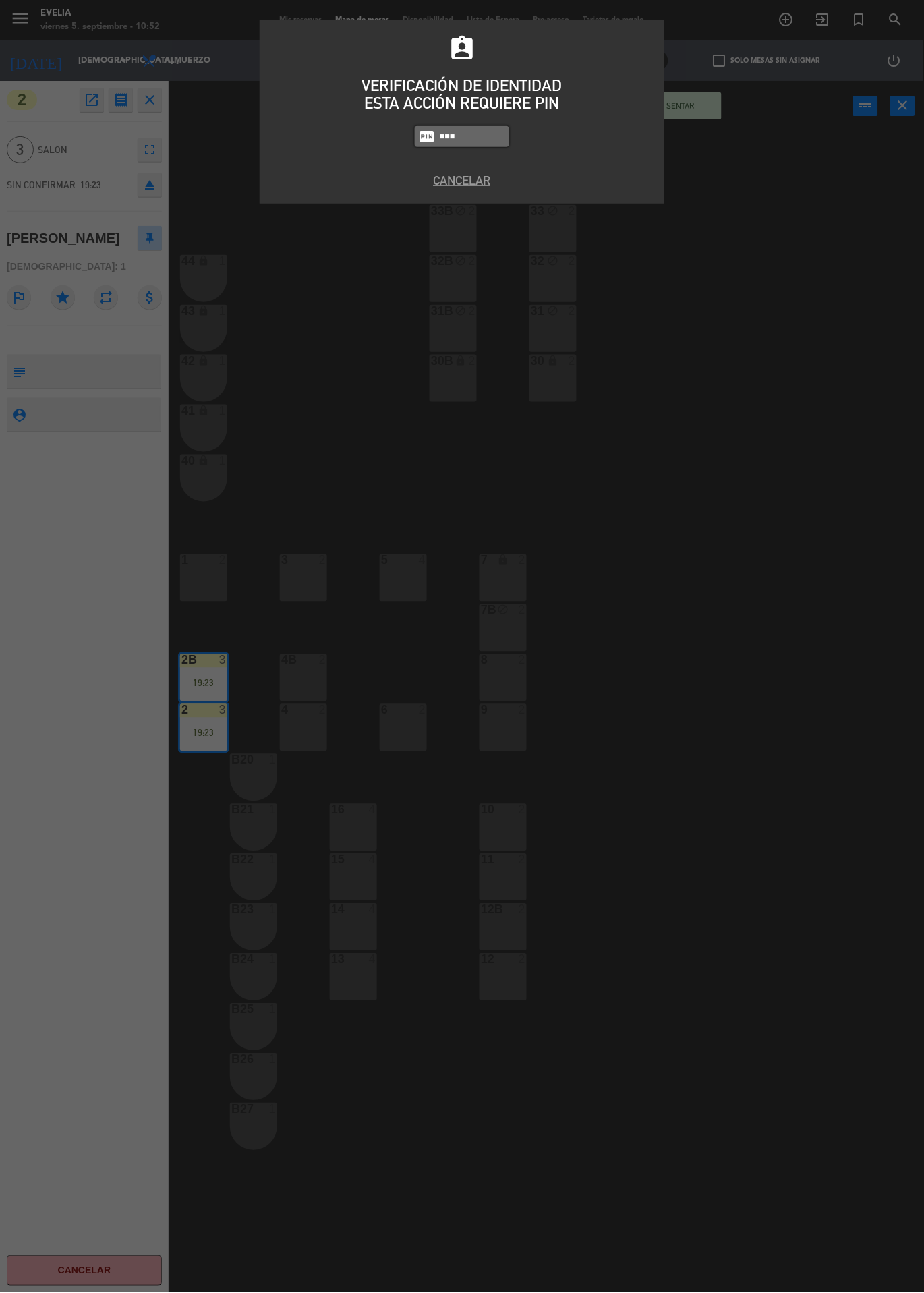
type input "9191"
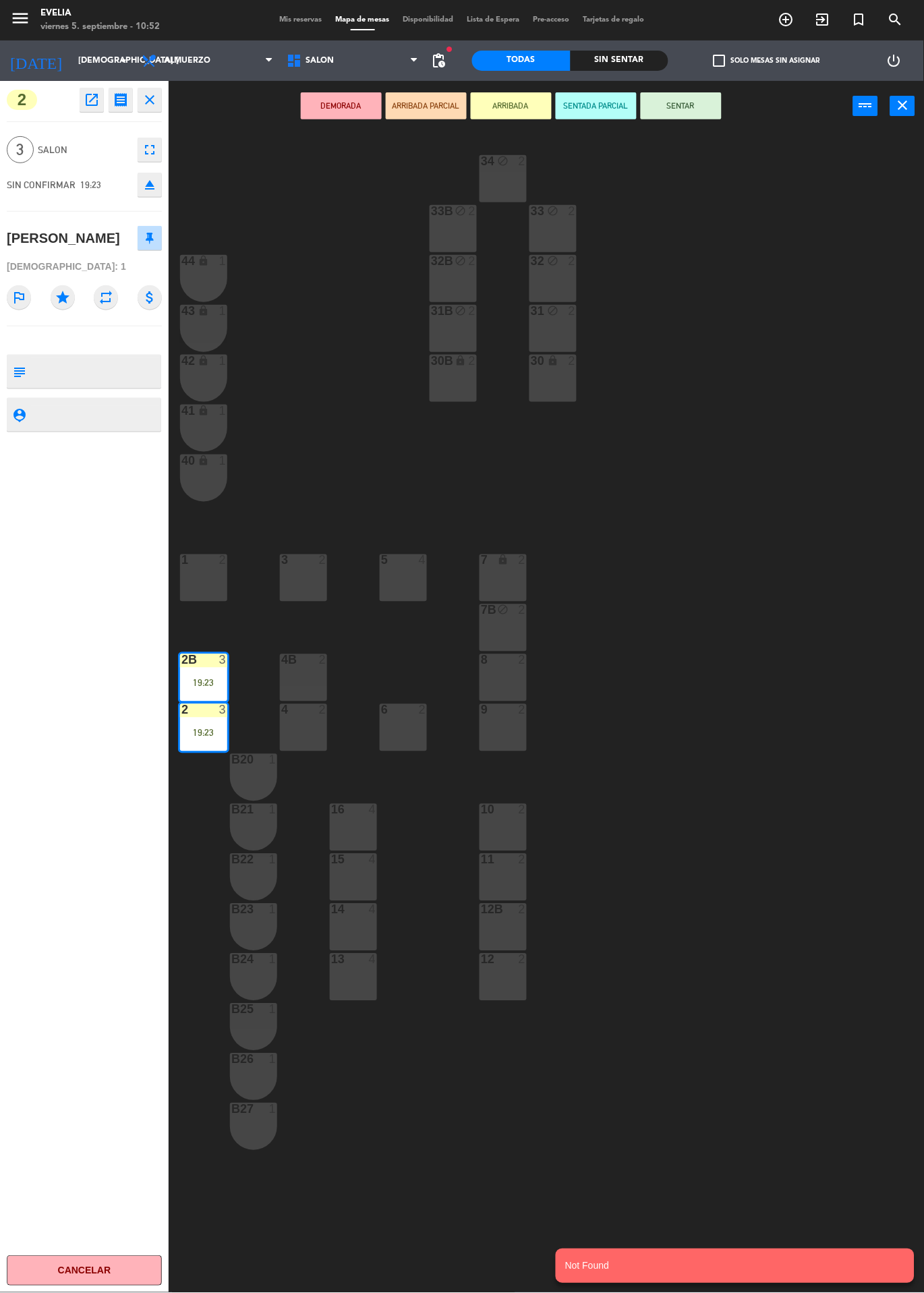
click at [95, 106] on icon "open_in_new" at bounding box center [91, 100] width 16 height 16
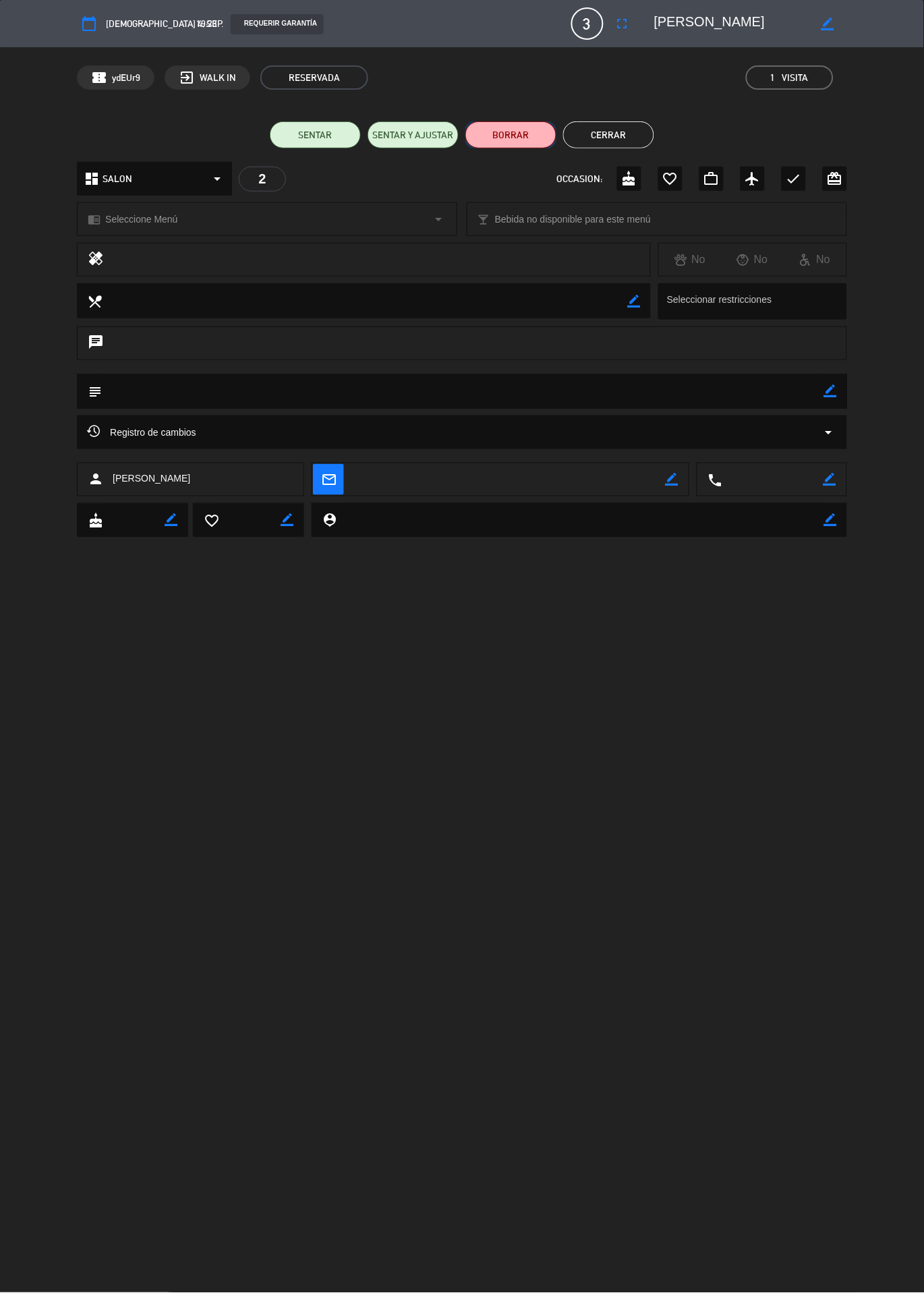
click at [509, 130] on button "BORRAR" at bounding box center [511, 135] width 91 height 27
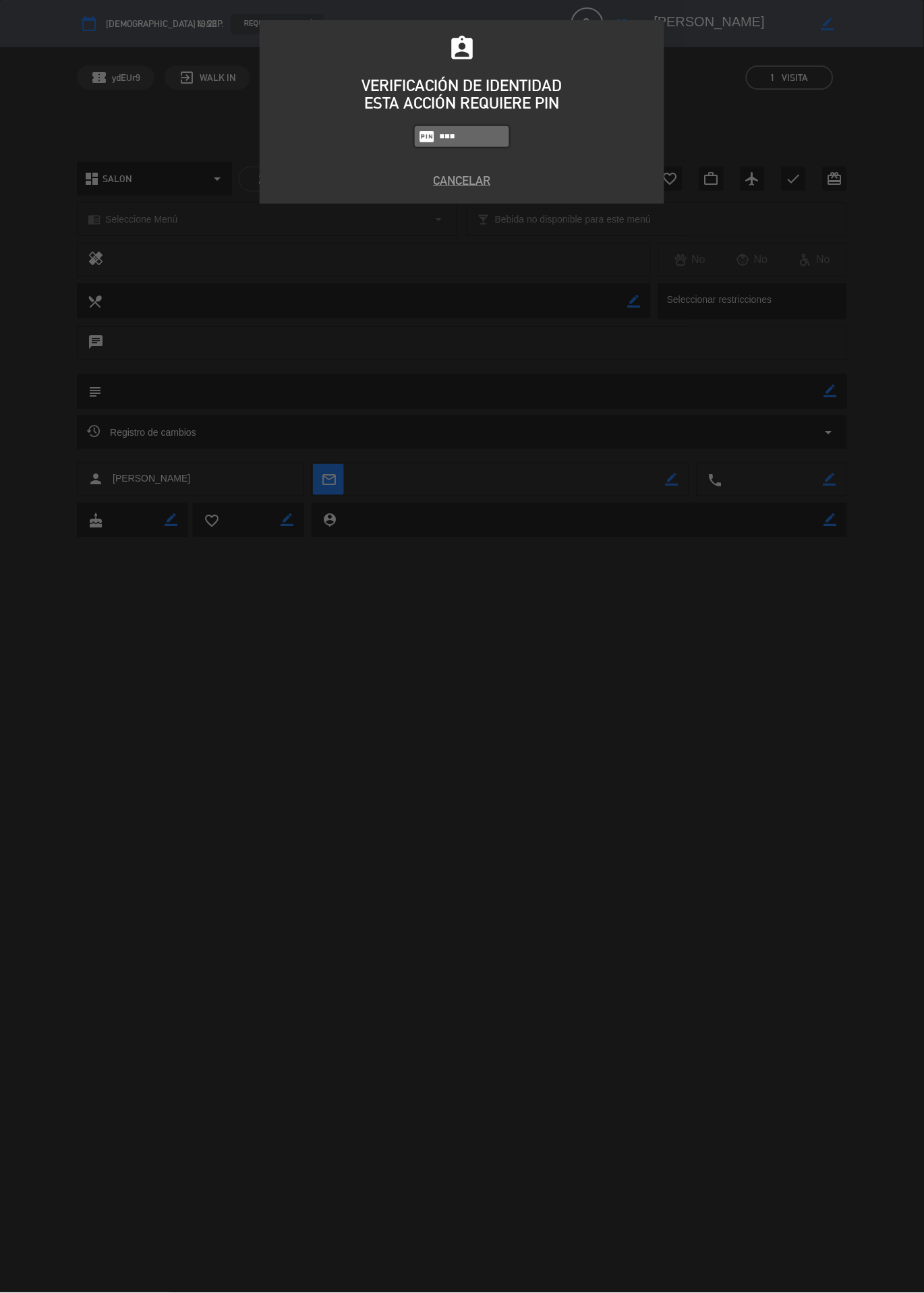
type input "8101"
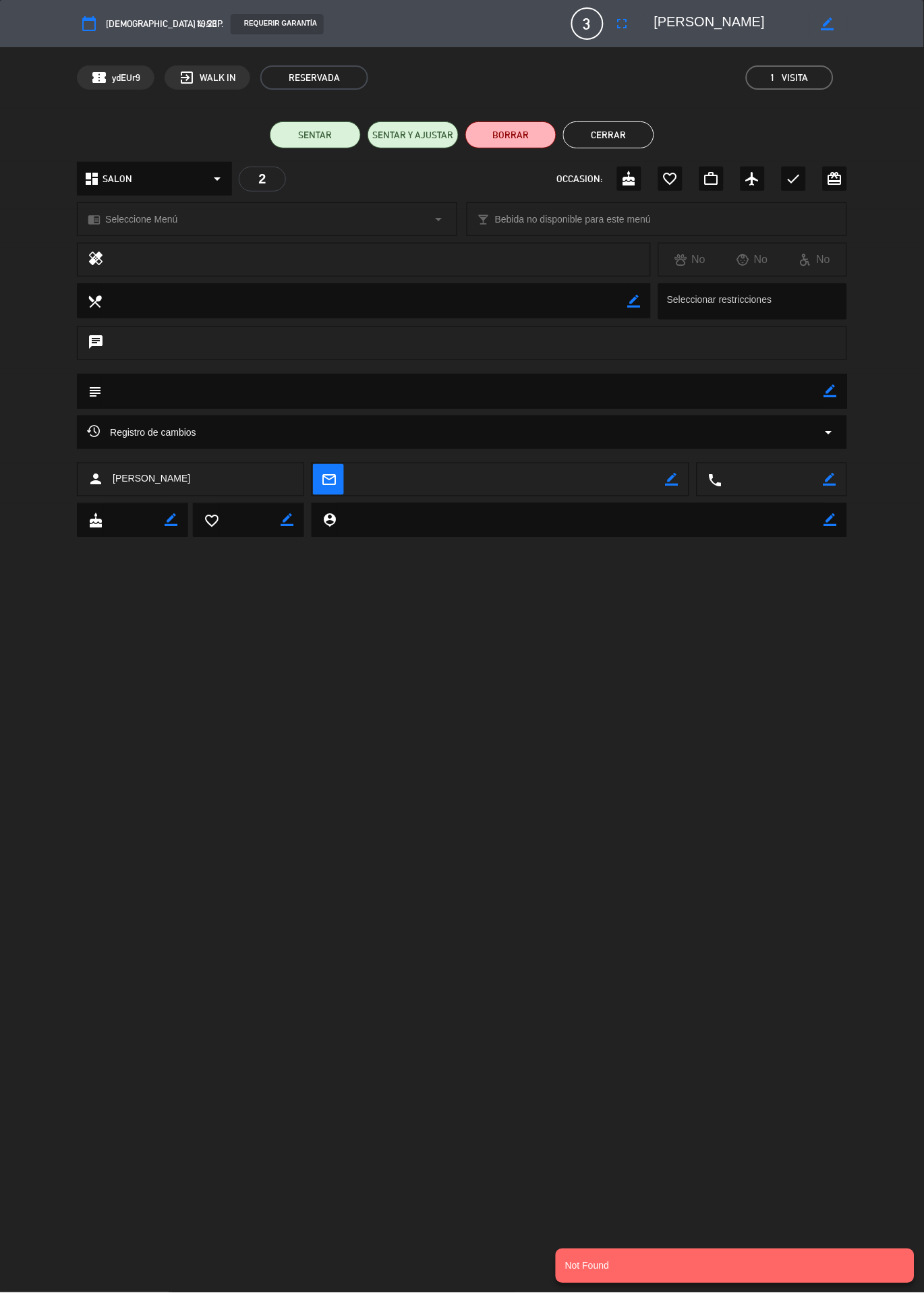
click at [613, 139] on button "Cerrar" at bounding box center [608, 135] width 91 height 27
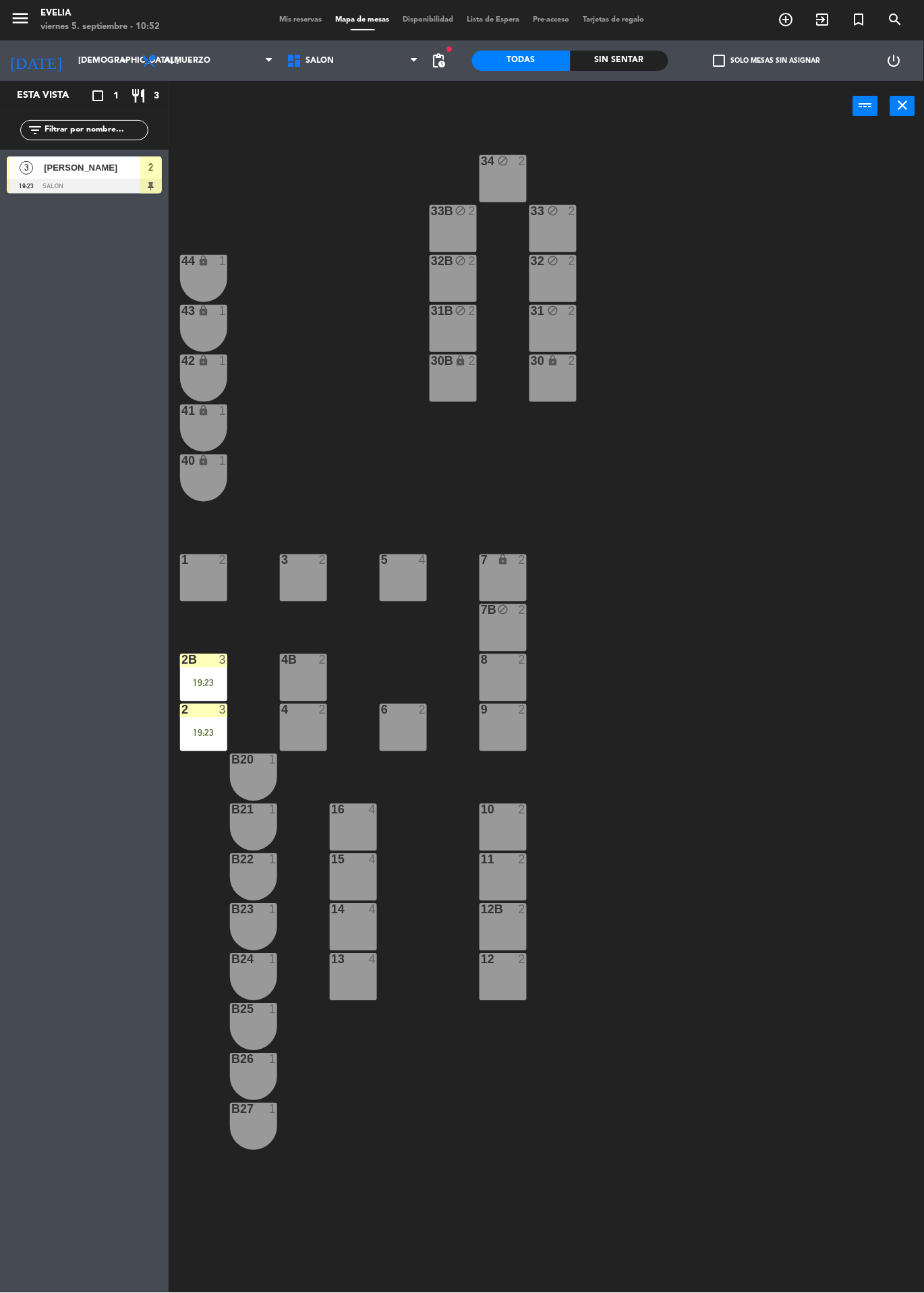
click at [222, 672] on div "2B 3 19:23" at bounding box center [203, 677] width 47 height 47
click at [684, 512] on div "34 block 2 33B block 2 33 block 2 44 lock 1 32B block 2 32 block 2 43 lock 1 31…" at bounding box center [551, 712] width 746 height 1161
click at [72, 61] on input "[DEMOGRAPHIC_DATA] [DATE]" at bounding box center [128, 60] width 114 height 23
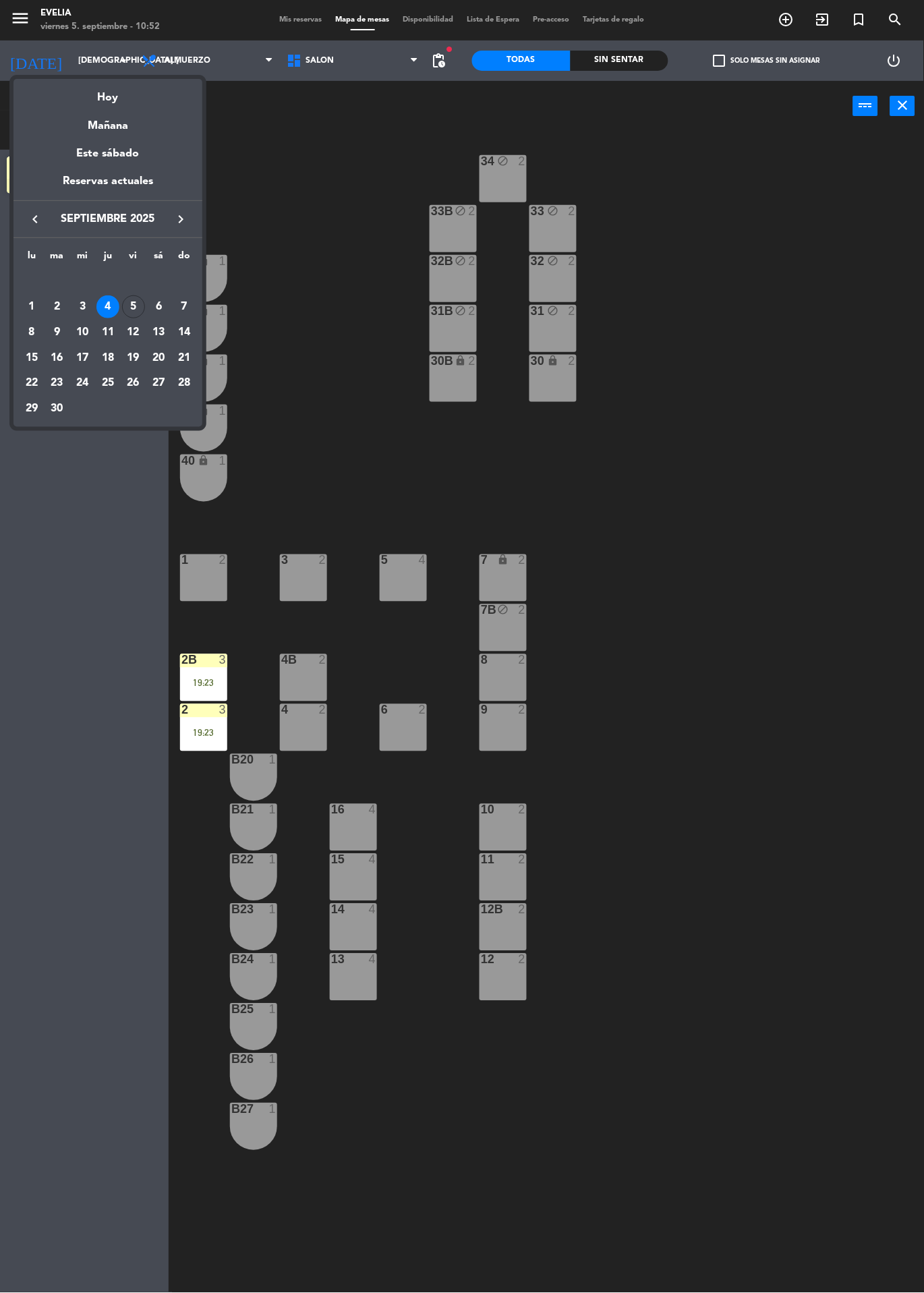
click at [300, 155] on div at bounding box center [462, 646] width 924 height 1293
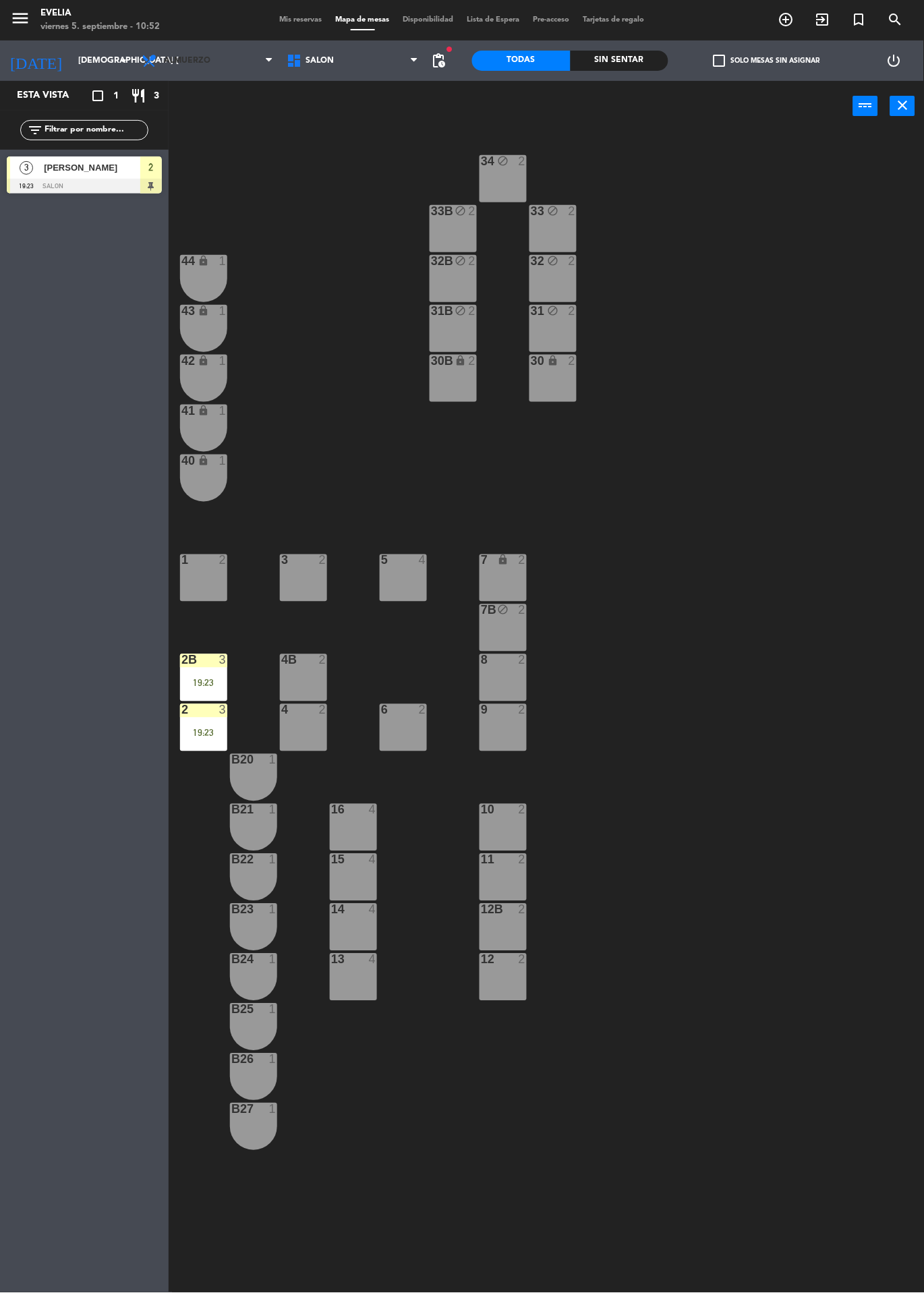
click at [184, 62] on span "Almuerzo" at bounding box center [187, 61] width 47 height 9
click at [216, 91] on ng-component "menu Evelia viernes 5. septiembre - 10:52 Mis reservas Mapa de mesas Disponibil…" at bounding box center [462, 646] width 924 height 1293
